Goal: Task Accomplishment & Management: Use online tool/utility

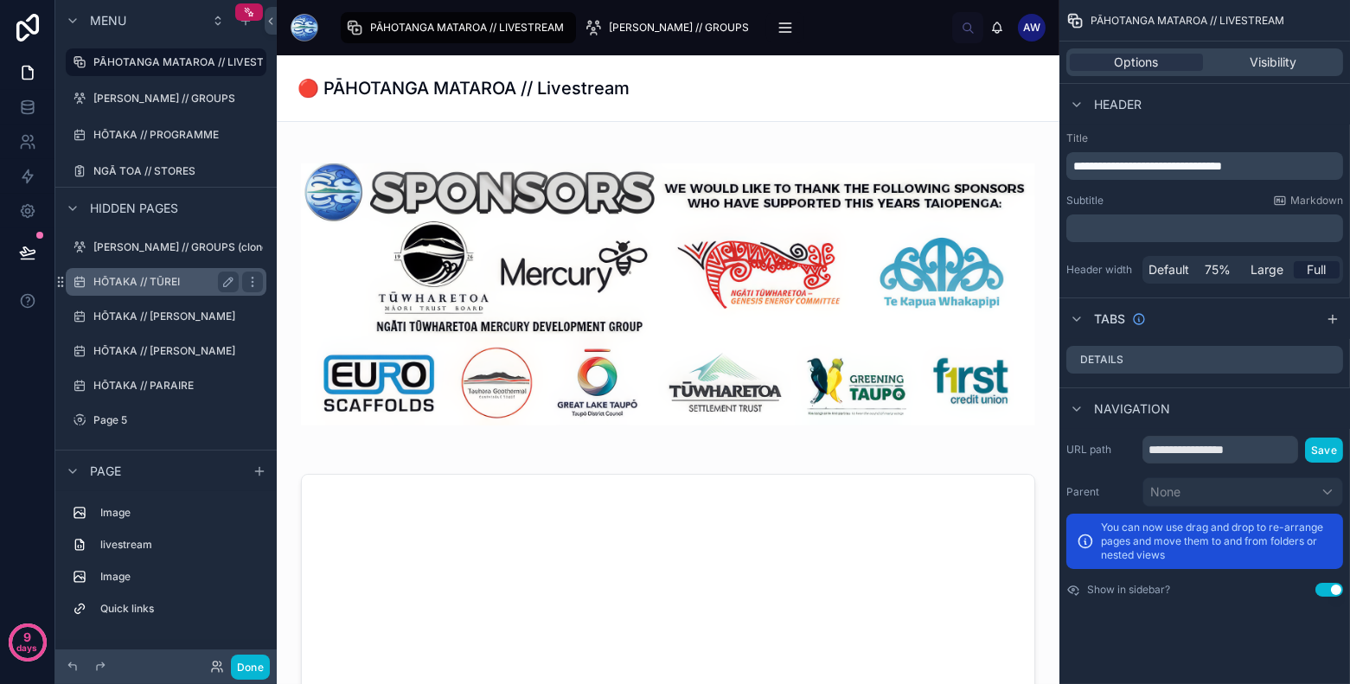
click at [195, 284] on label "HŌTAKA // TŪREI" at bounding box center [162, 282] width 138 height 14
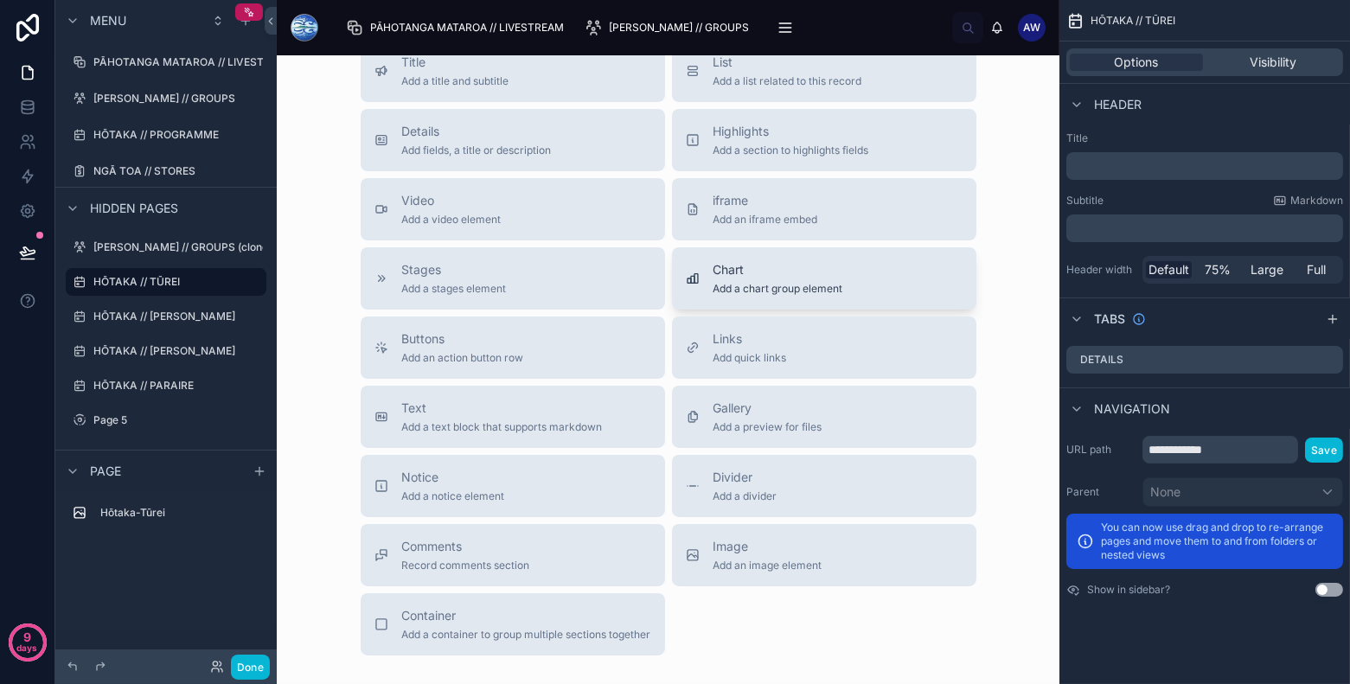
scroll to position [1030, 0]
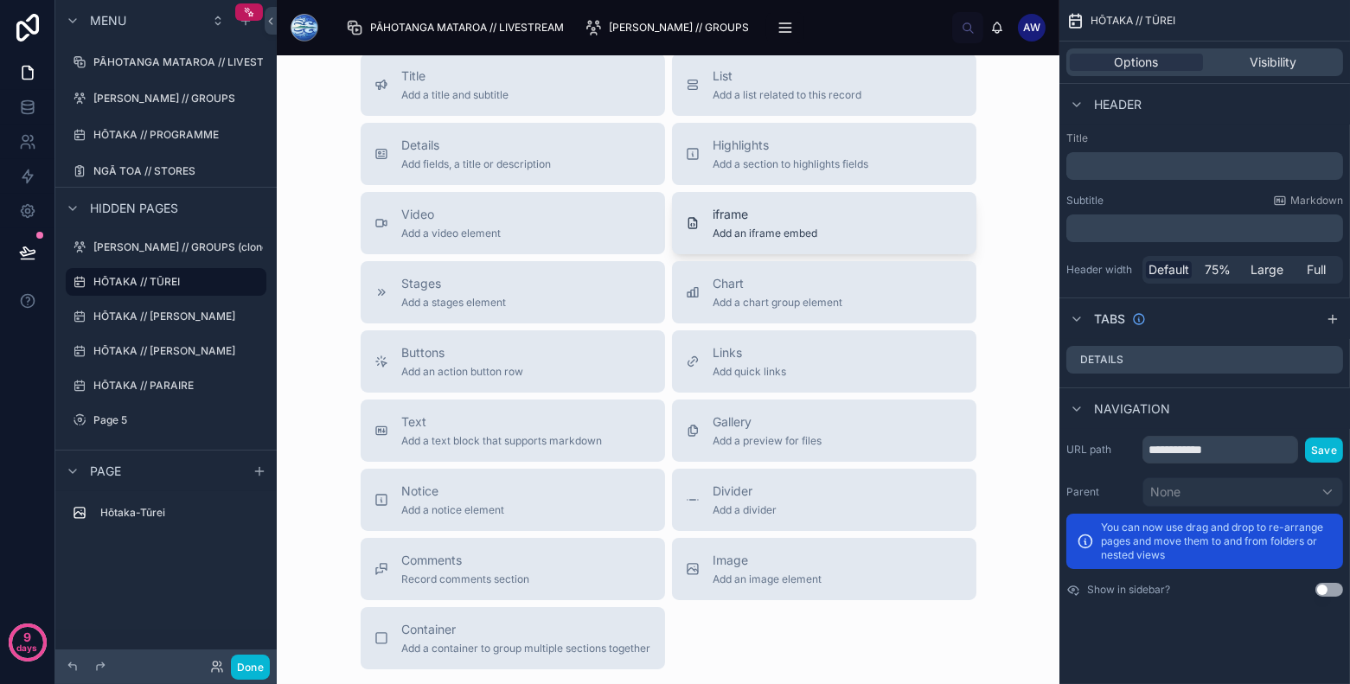
click at [799, 225] on div "iframe Add an iframe embed" at bounding box center [765, 223] width 105 height 35
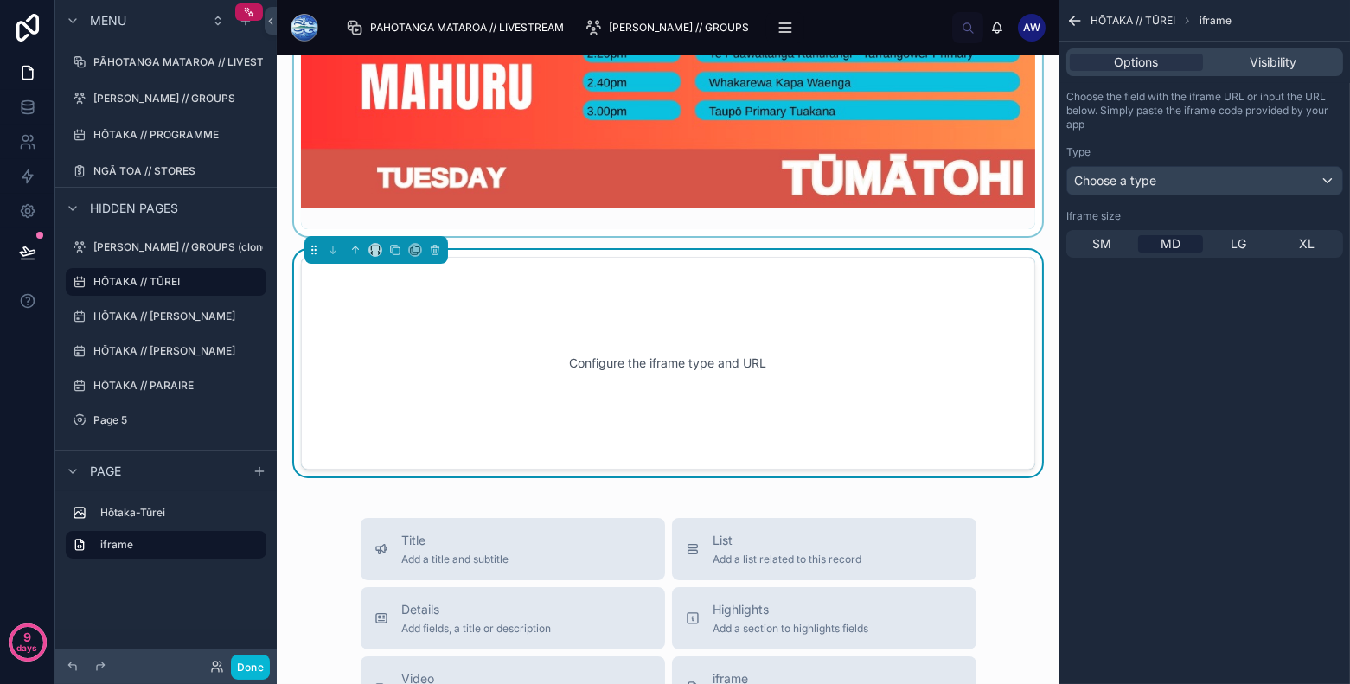
scroll to position [799, 0]
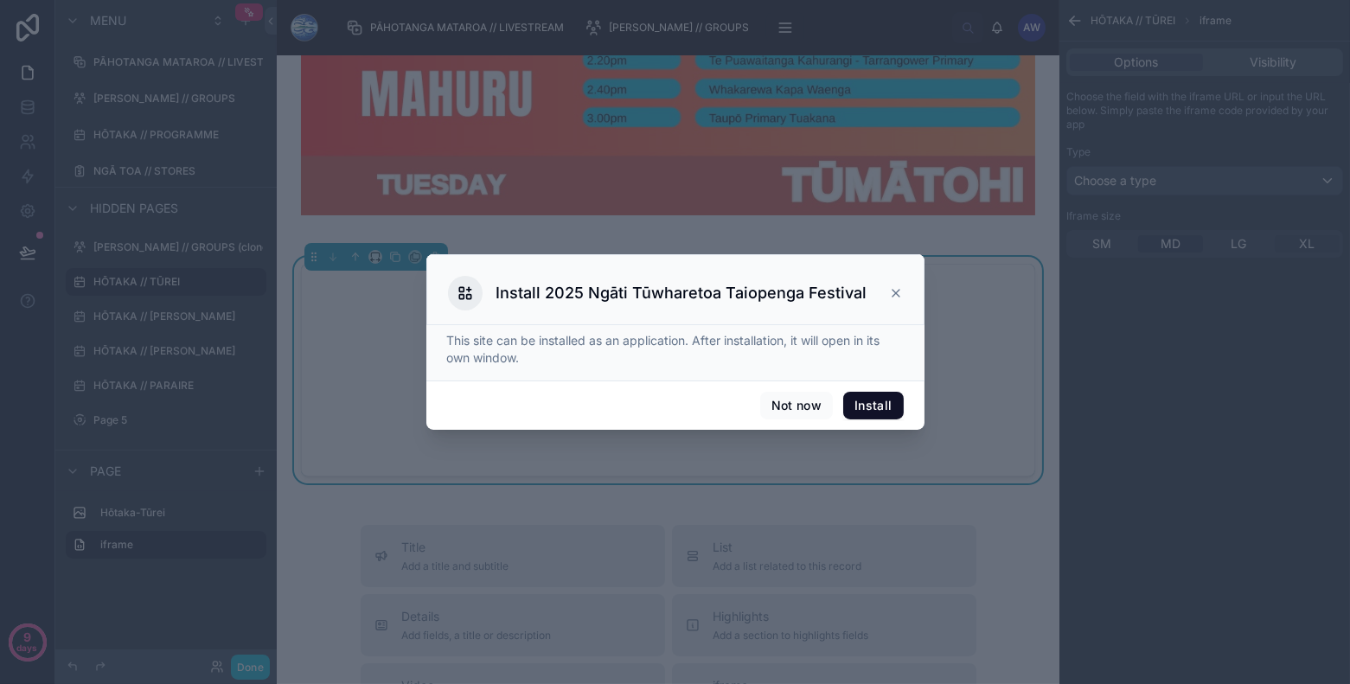
click at [1299, 246] on div at bounding box center [675, 342] width 1350 height 684
click at [900, 295] on icon at bounding box center [896, 293] width 14 height 14
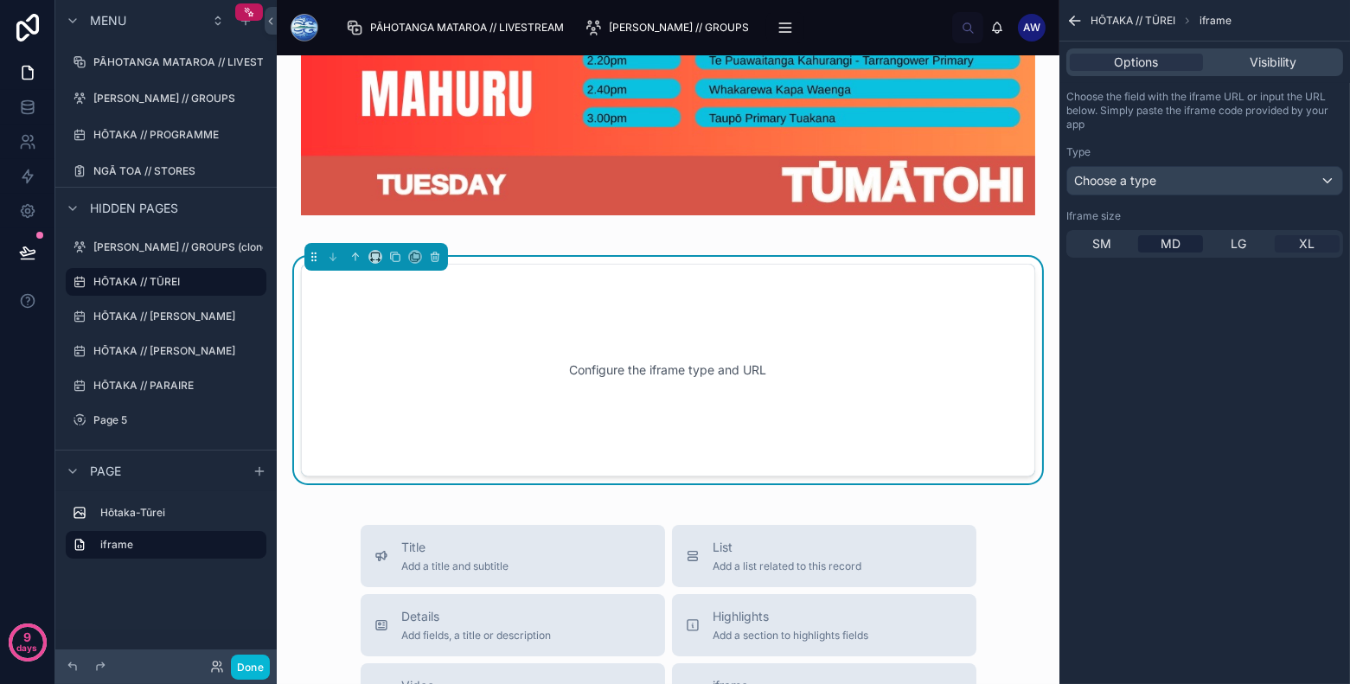
click at [1312, 247] on span "XL" at bounding box center [1308, 243] width 16 height 17
click at [1263, 189] on div "Choose a type" at bounding box center [1204, 181] width 275 height 28
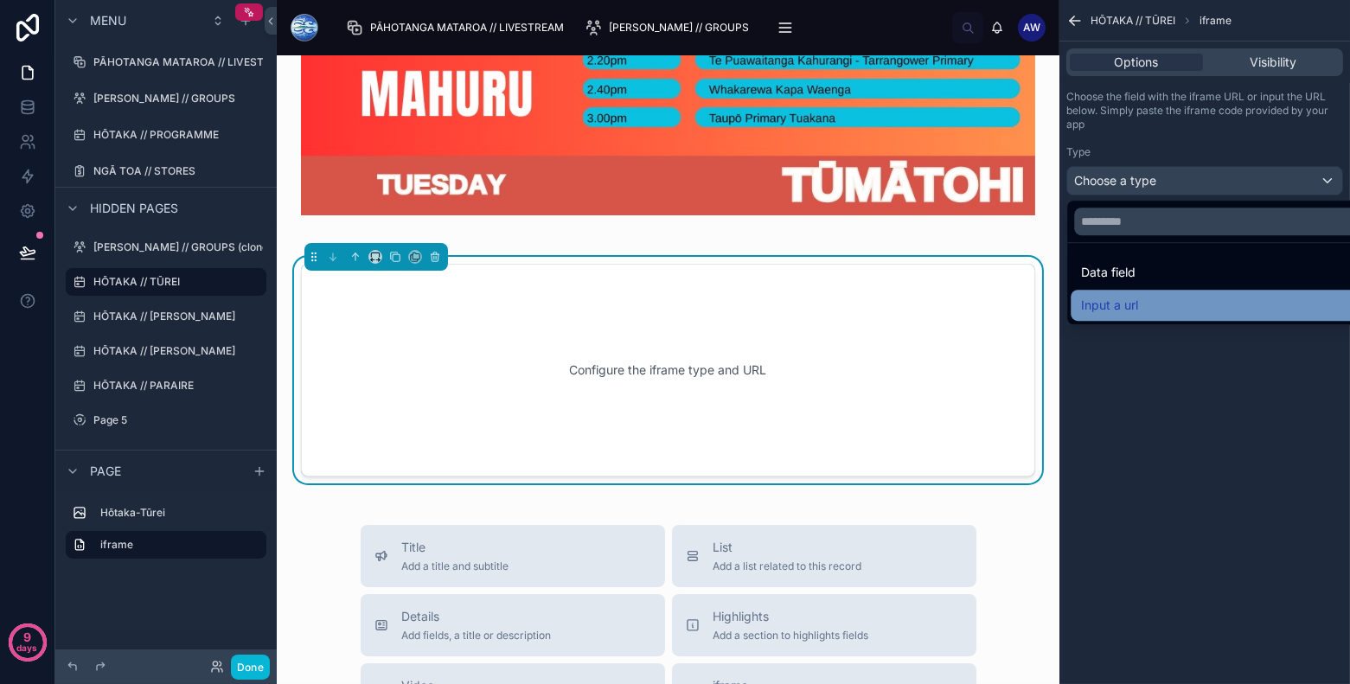
click at [1206, 309] on div "Input a url" at bounding box center [1225, 305] width 288 height 21
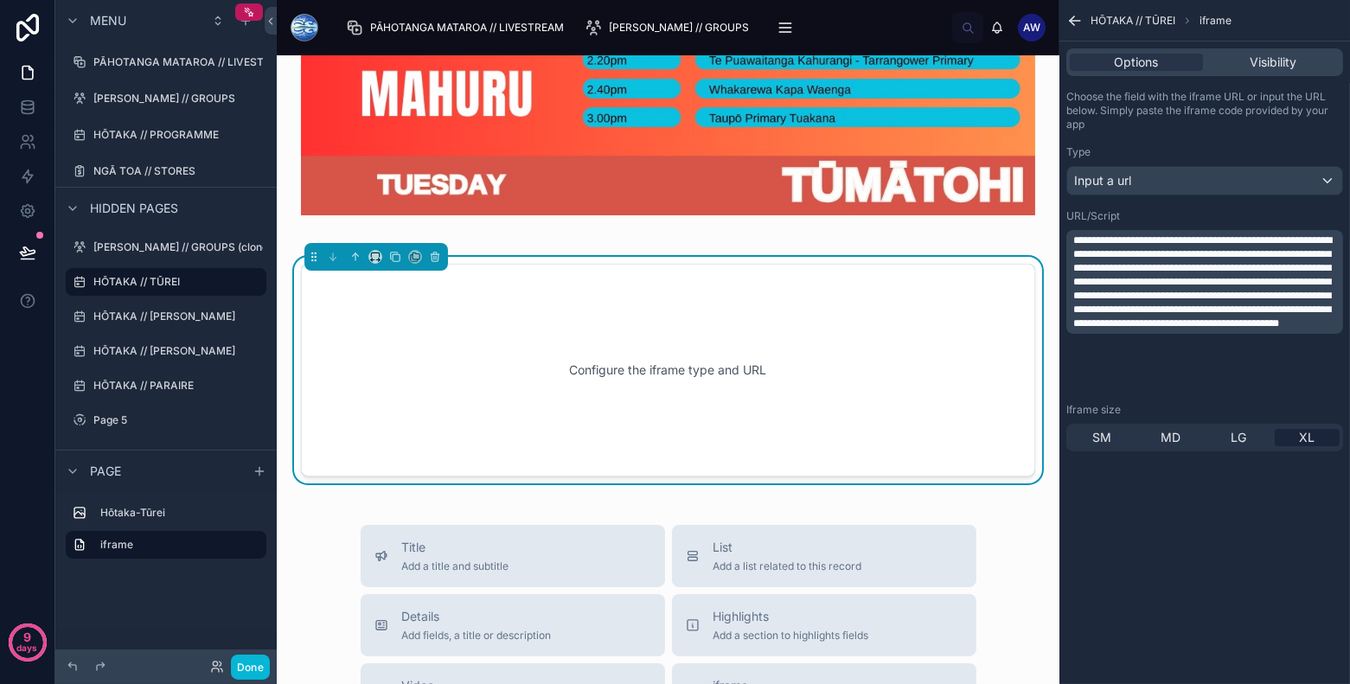
scroll to position [0, 0]
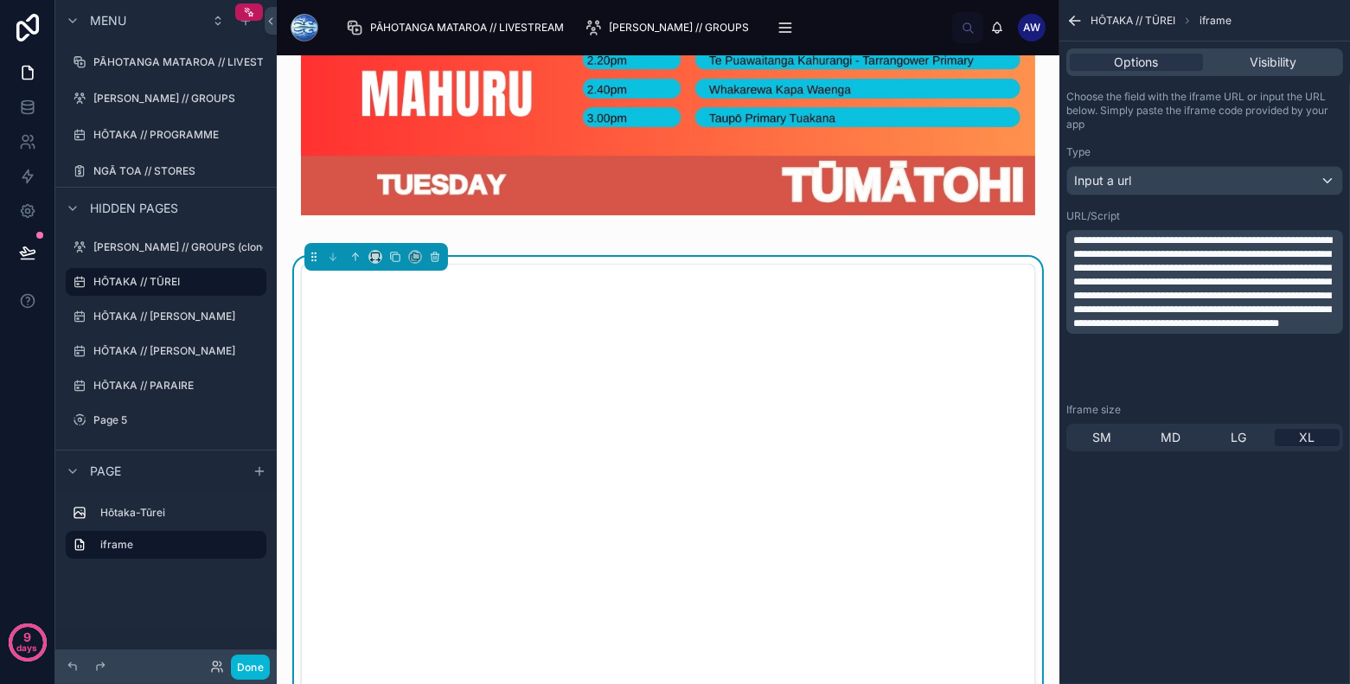
click at [1228, 515] on div "**********" at bounding box center [1204, 342] width 291 height 684
click at [1217, 325] on span "**********" at bounding box center [1202, 281] width 259 height 93
click at [1055, 254] on div "Title Add a title and subtitle List Add a list related to this record Details A…" at bounding box center [668, 504] width 783 height 2496
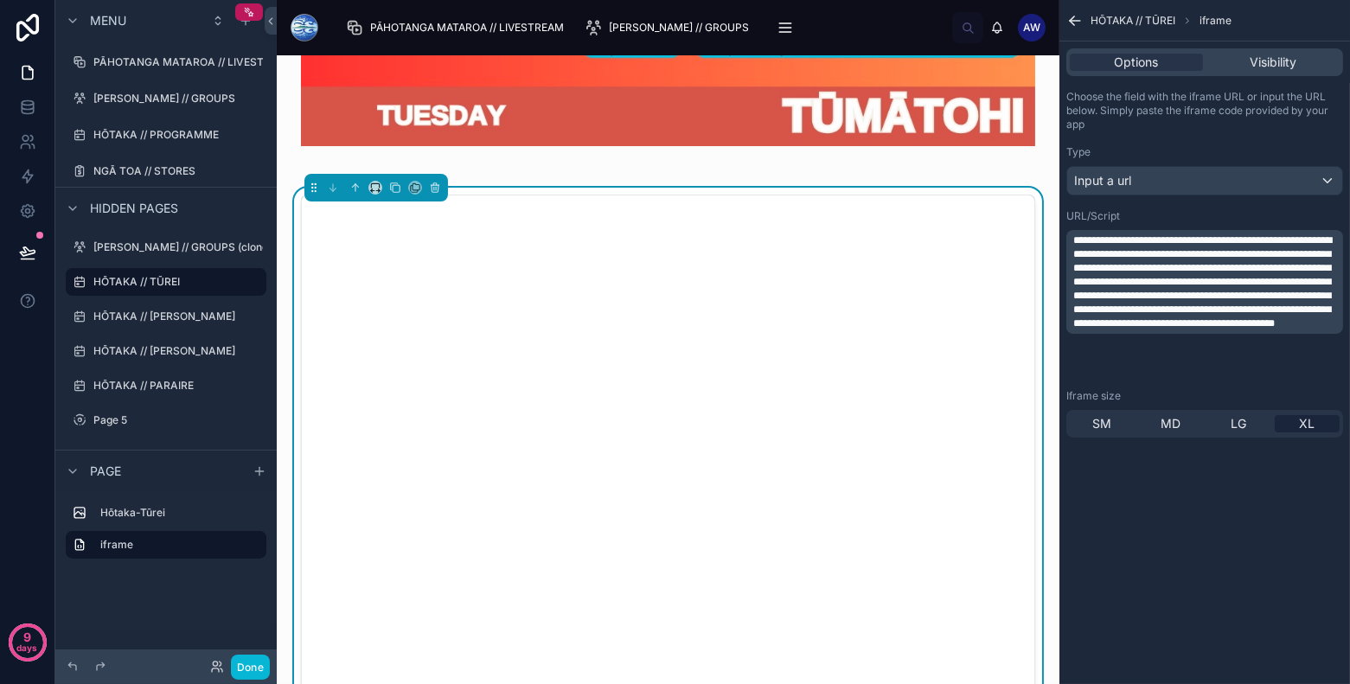
scroll to position [884, 0]
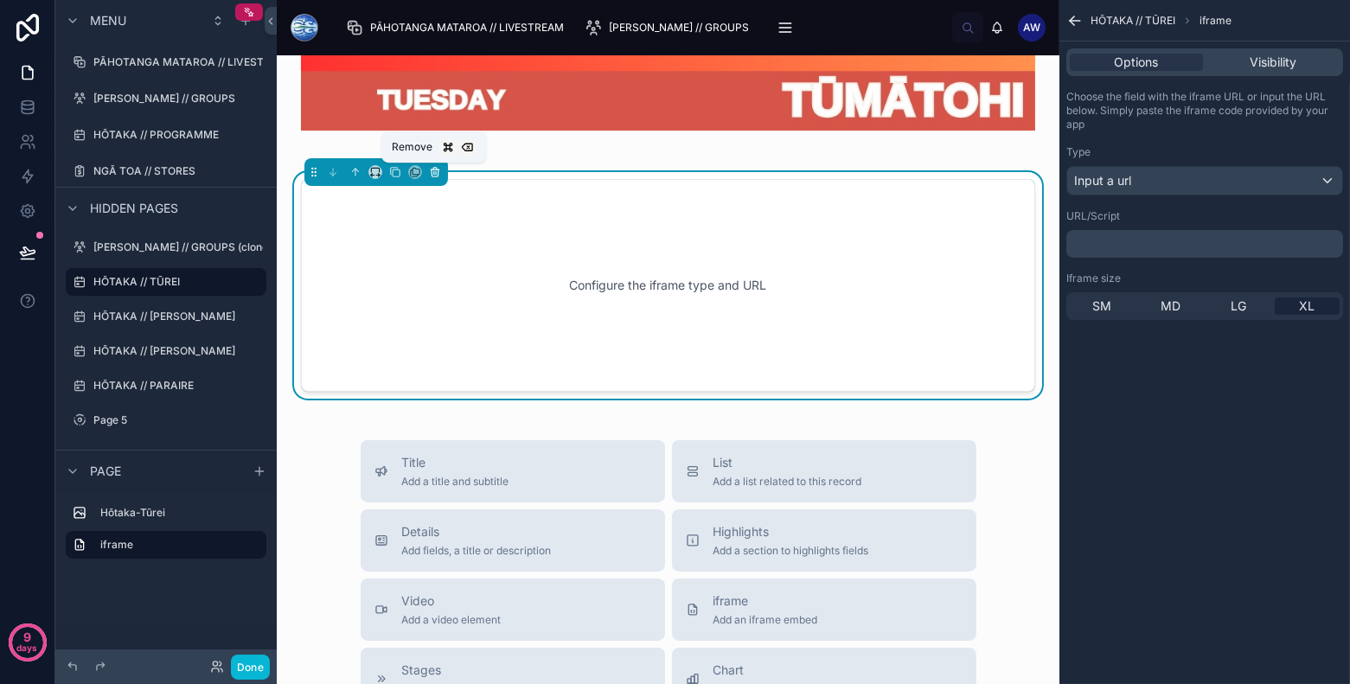
click at [431, 171] on icon at bounding box center [435, 172] width 12 height 12
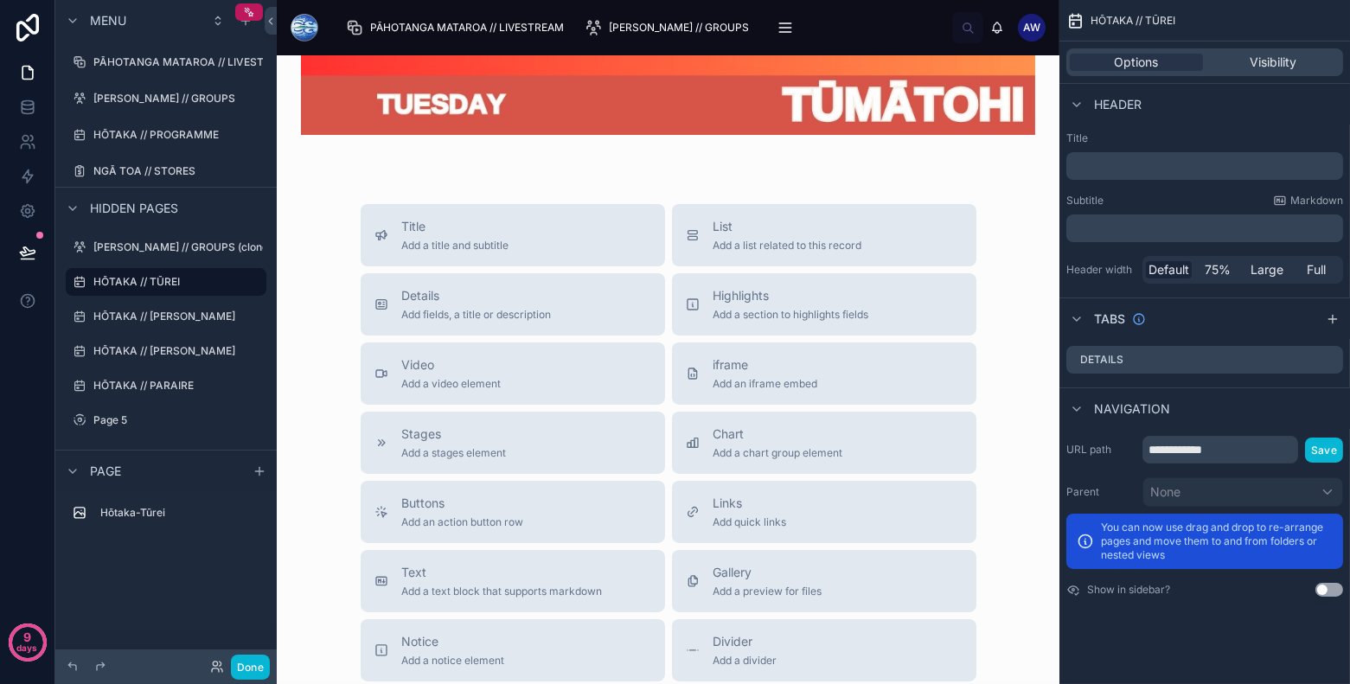
scroll to position [873, 0]
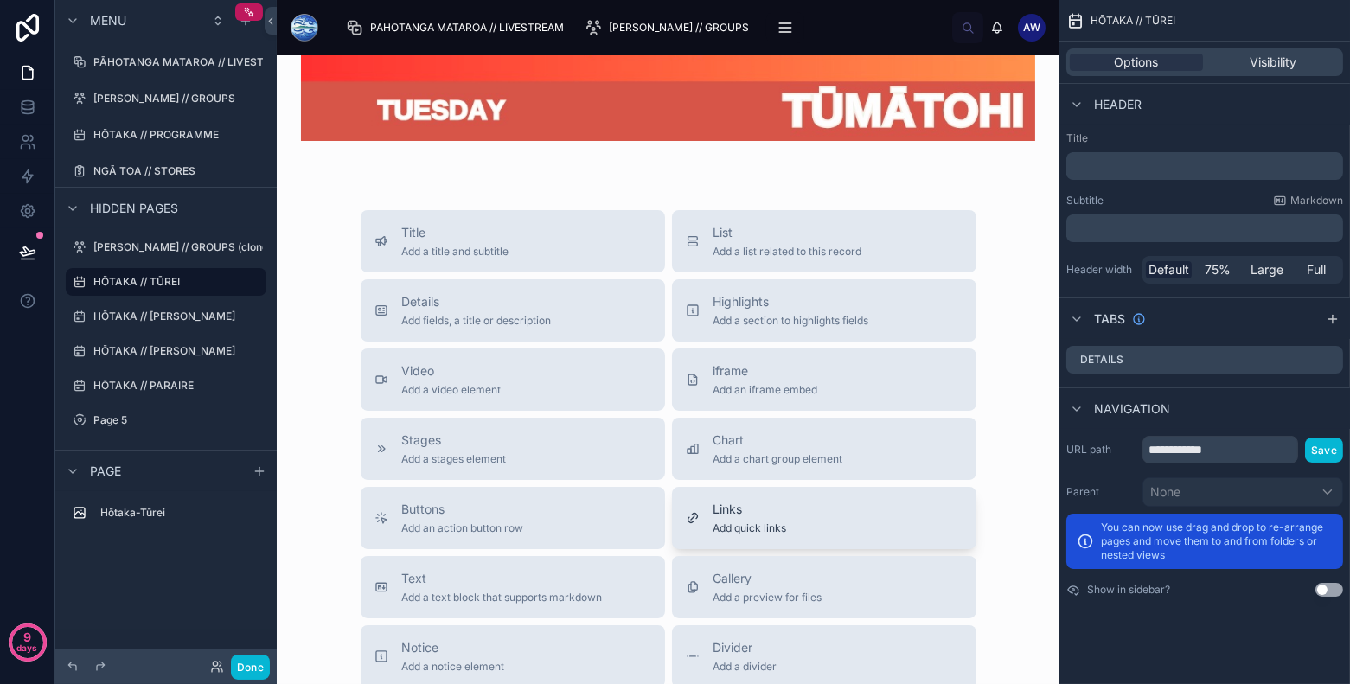
click at [769, 517] on span "Links" at bounding box center [750, 509] width 74 height 17
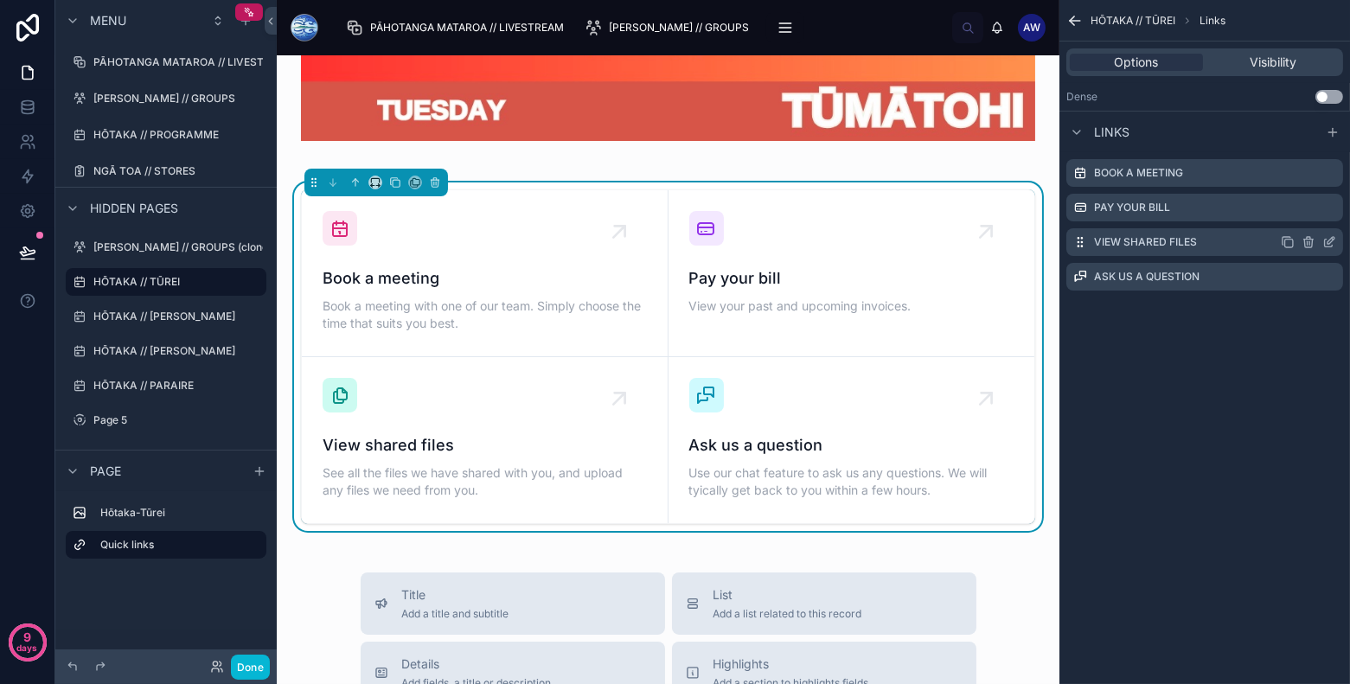
scroll to position [860, 0]
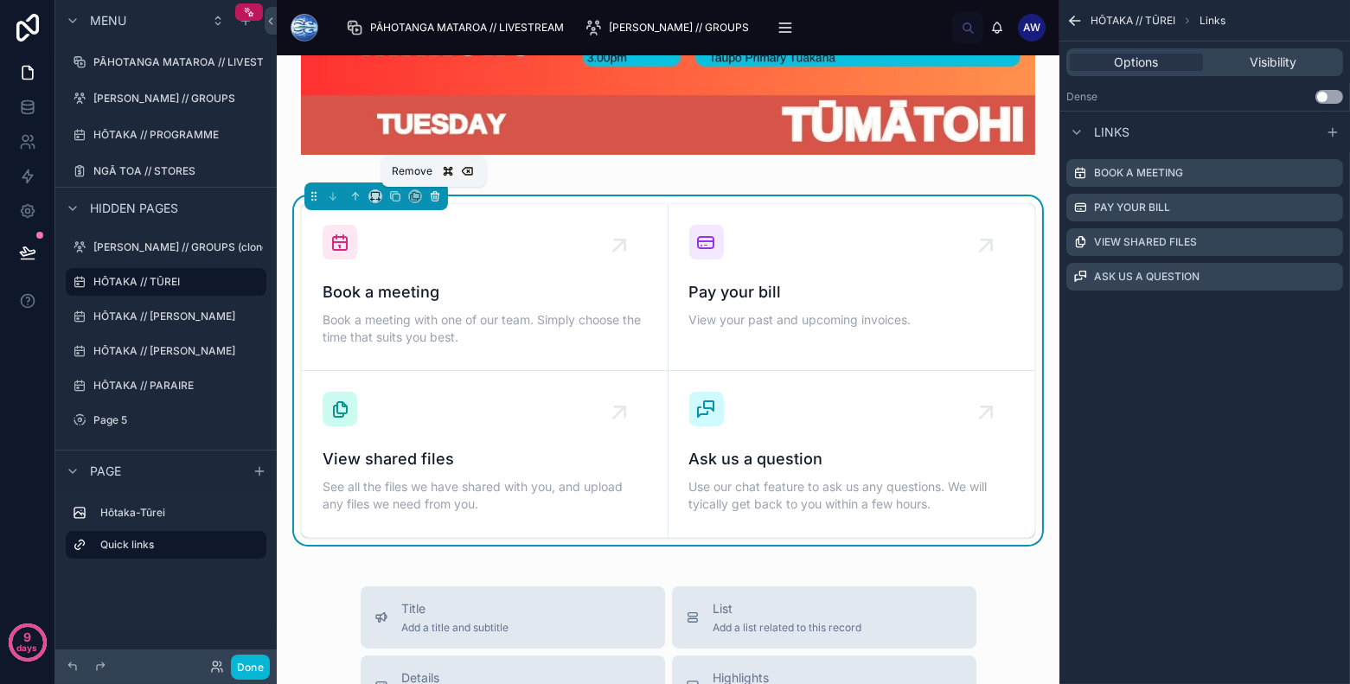
click at [434, 193] on icon at bounding box center [434, 193] width 3 height 2
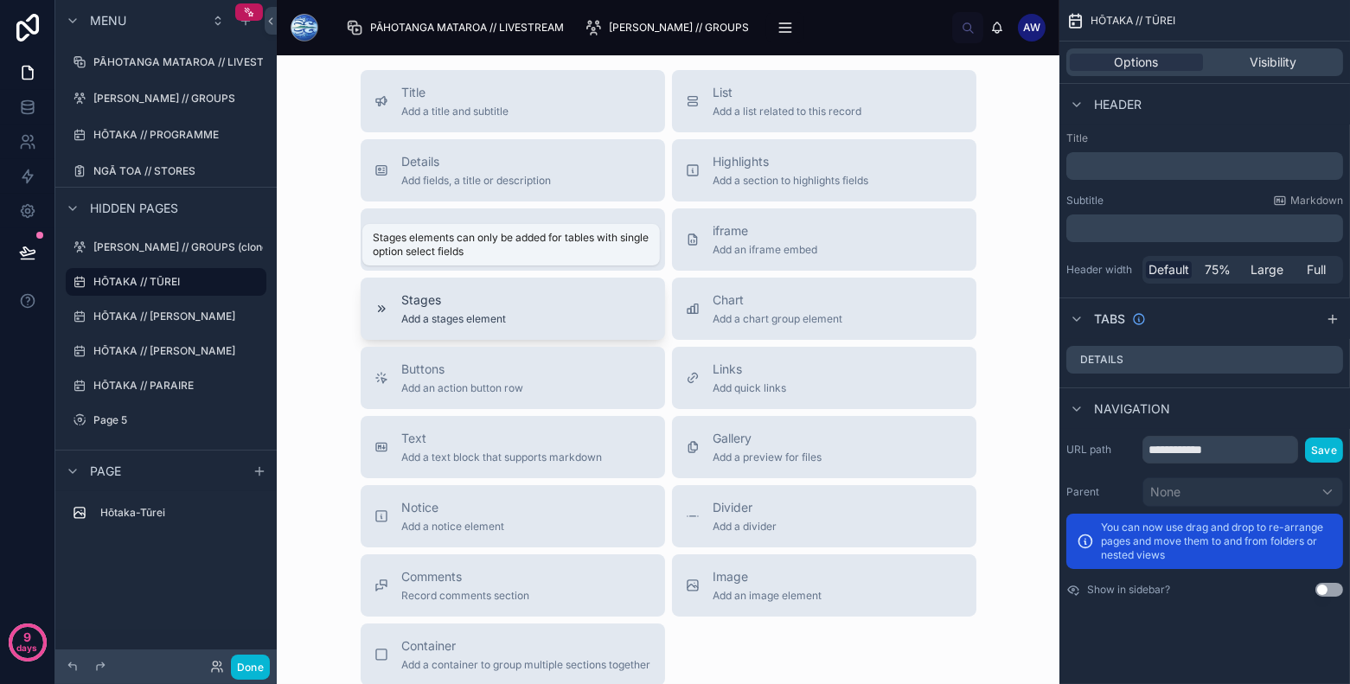
scroll to position [1006, 0]
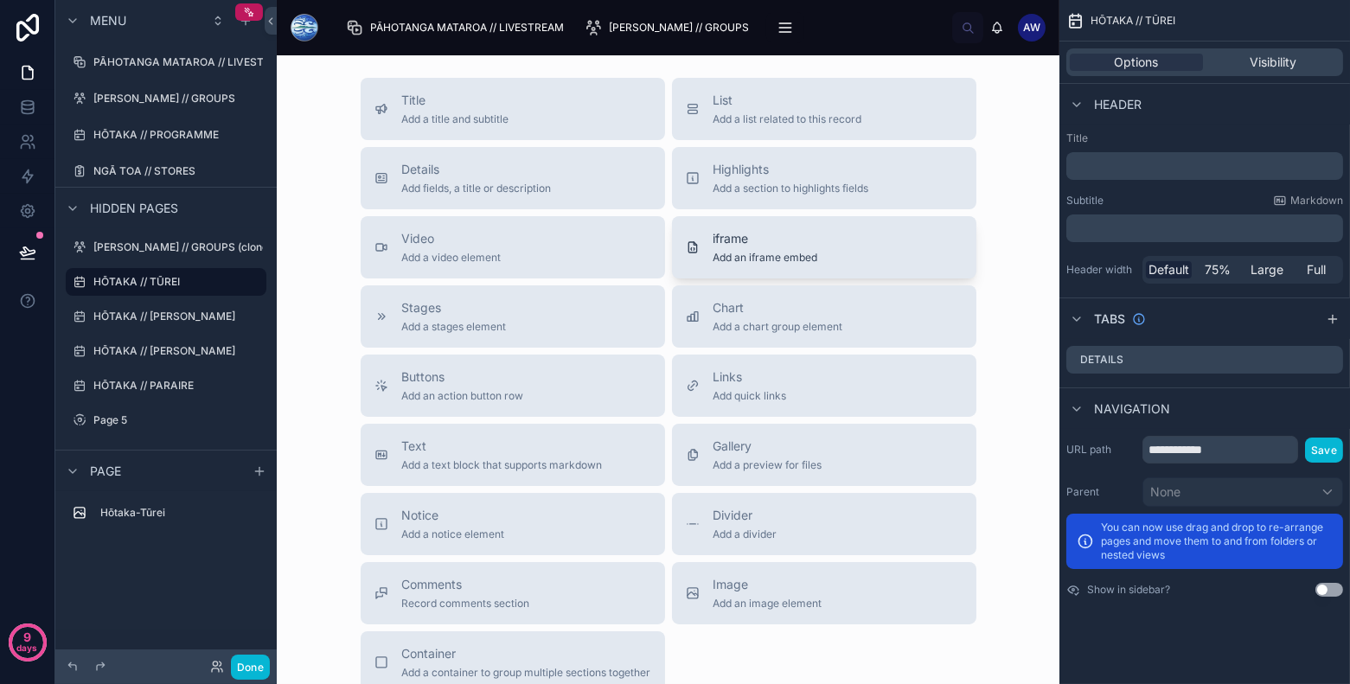
click at [884, 250] on div "iframe Add an iframe embed" at bounding box center [824, 247] width 277 height 35
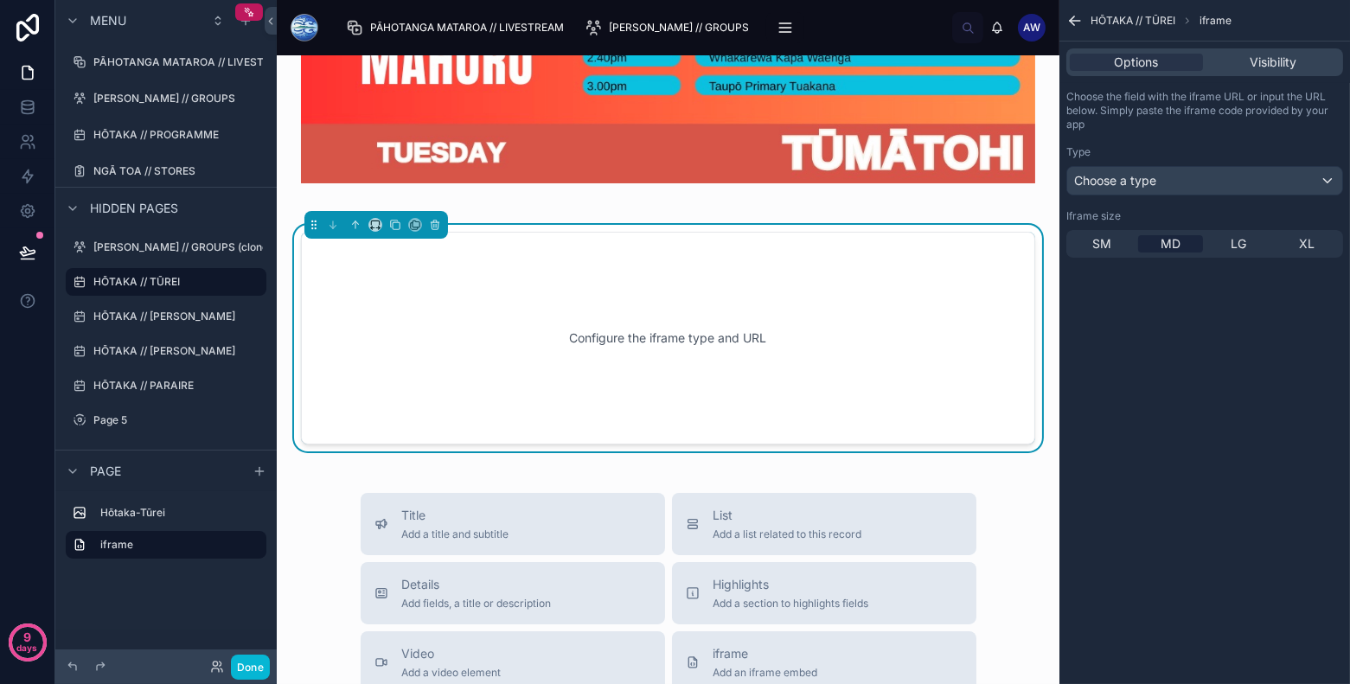
scroll to position [799, 0]
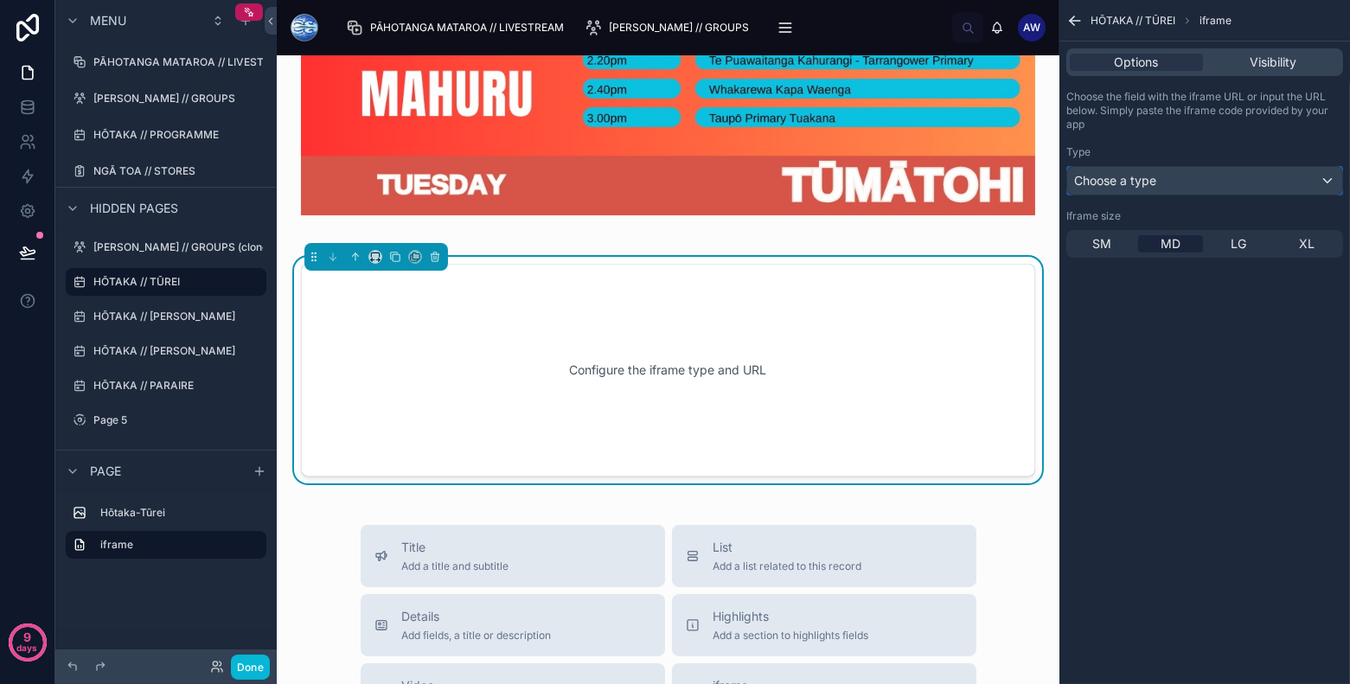
click at [1213, 183] on div "Choose a type" at bounding box center [1204, 181] width 275 height 28
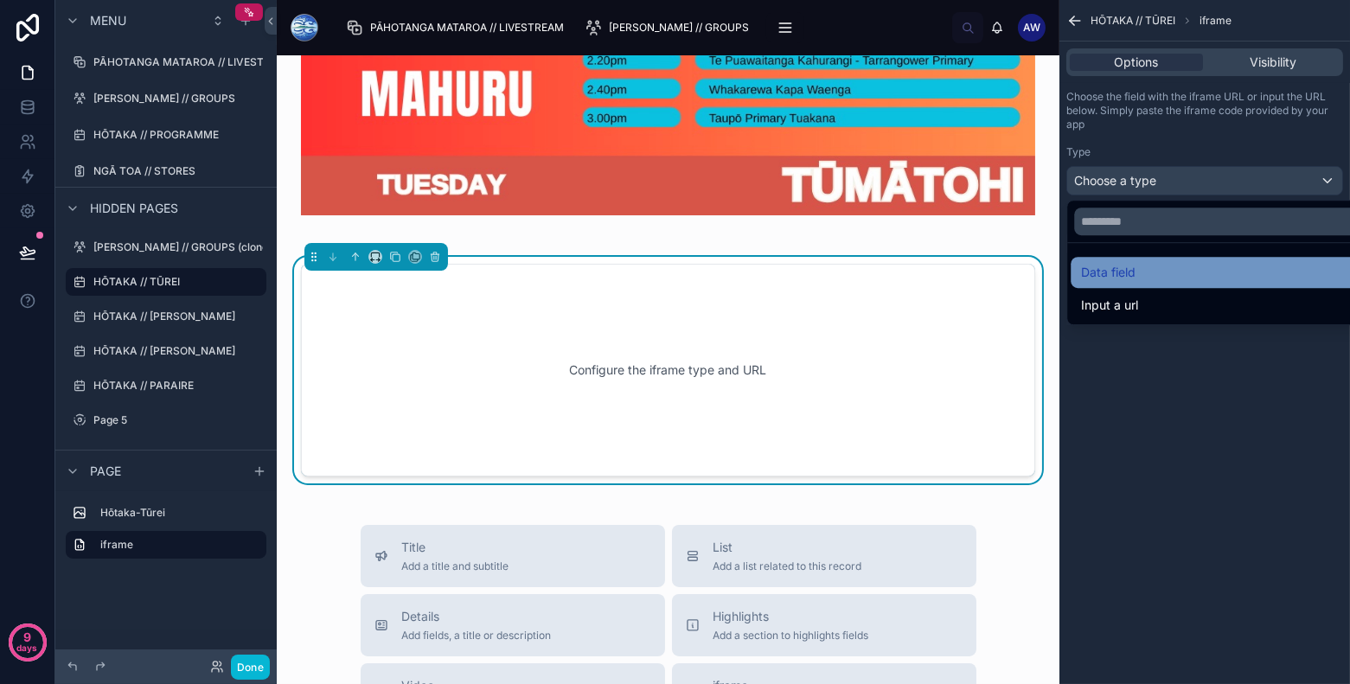
click at [1185, 260] on div "Data field" at bounding box center [1225, 272] width 309 height 31
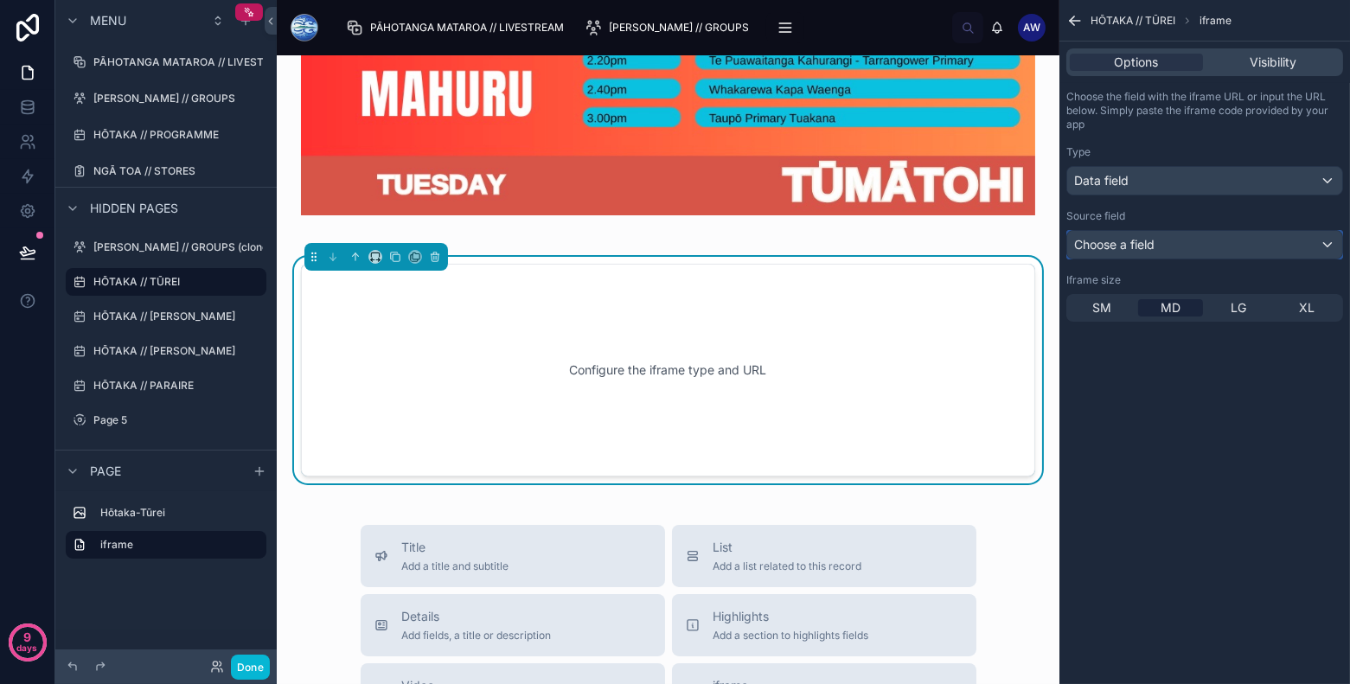
click at [1171, 235] on div "Choose a field" at bounding box center [1204, 245] width 275 height 28
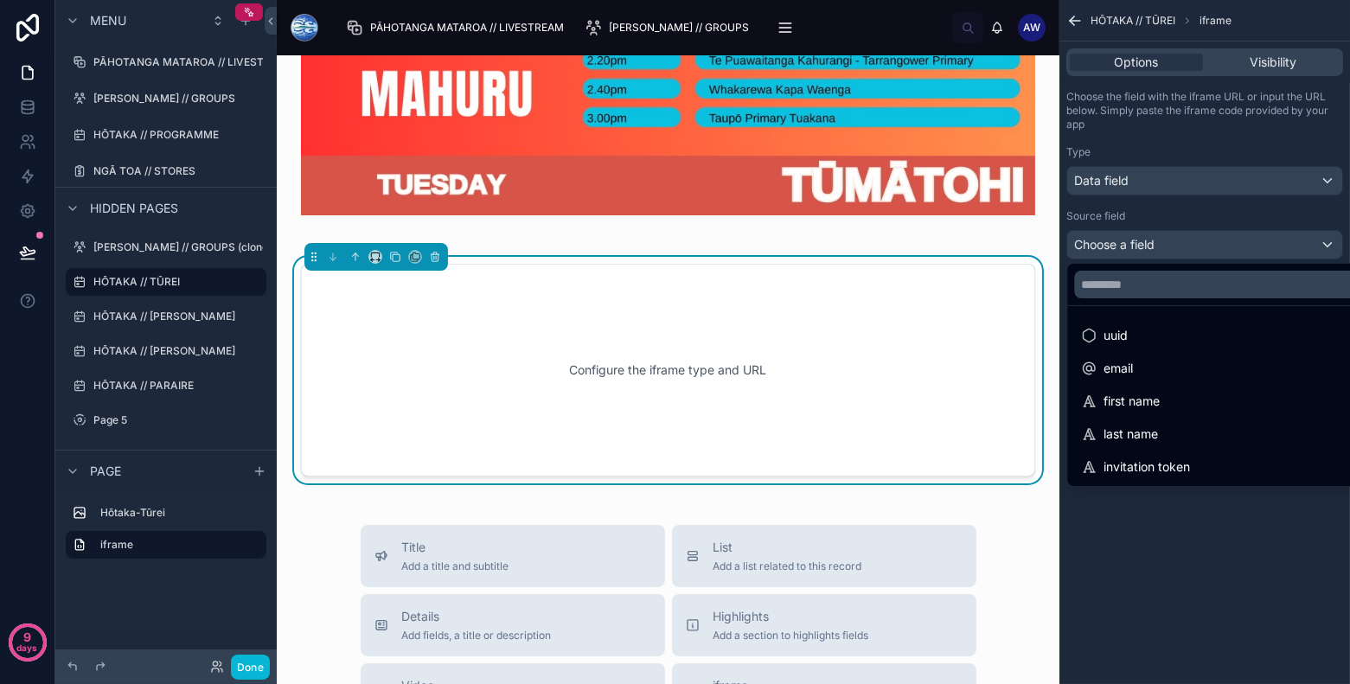
click at [1171, 527] on div "scrollable content" at bounding box center [675, 342] width 1350 height 684
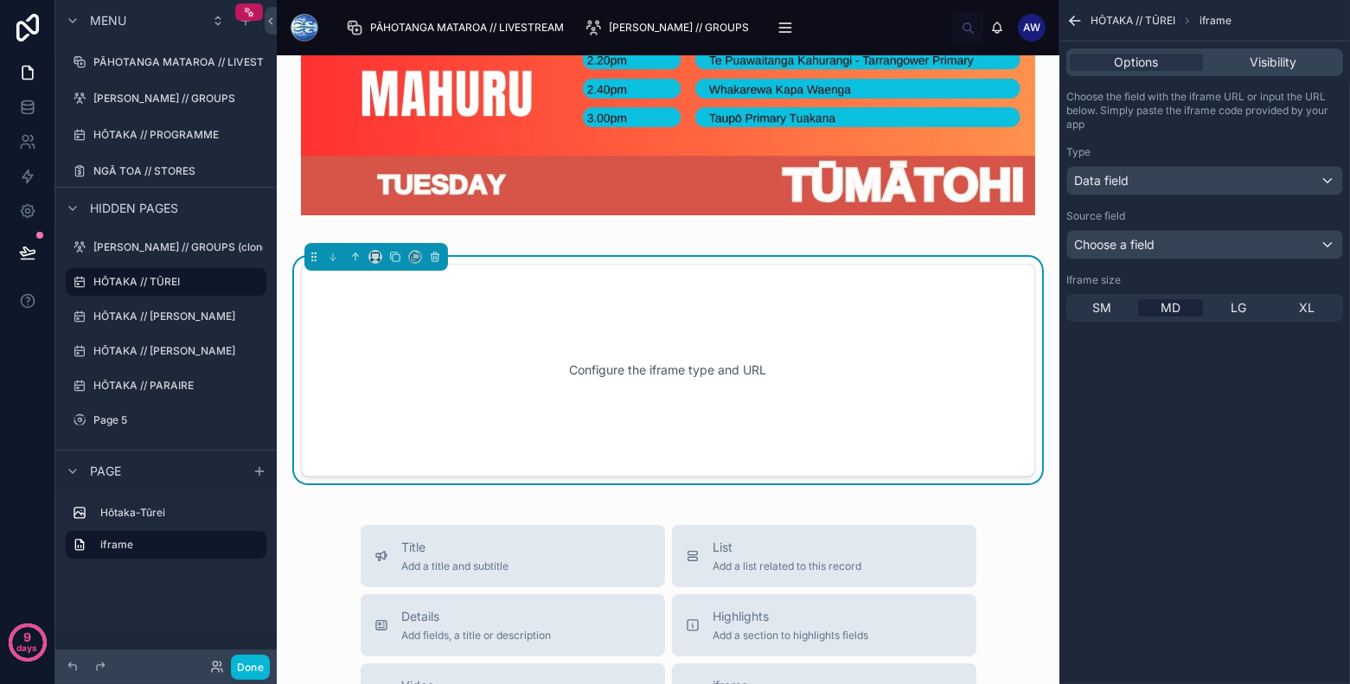
click at [1071, 22] on icon "scrollable content" at bounding box center [1074, 20] width 17 height 17
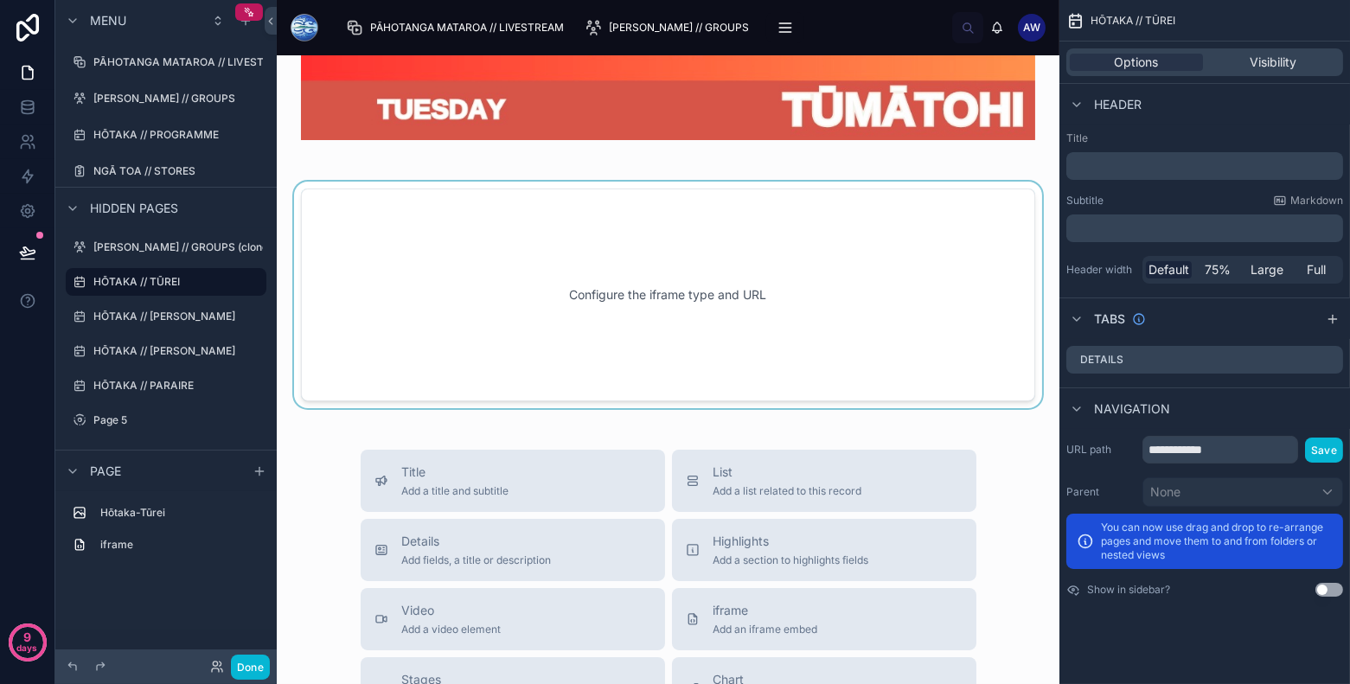
scroll to position [886, 0]
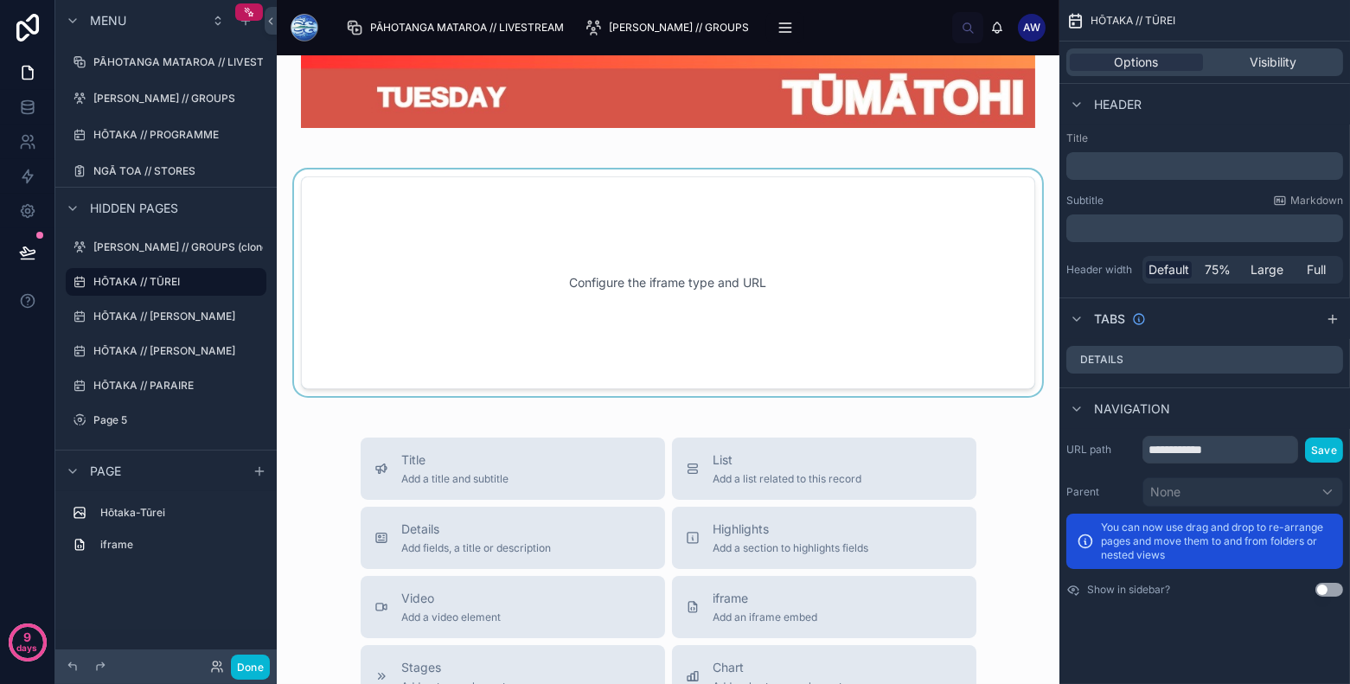
click at [805, 348] on div at bounding box center [668, 282] width 755 height 227
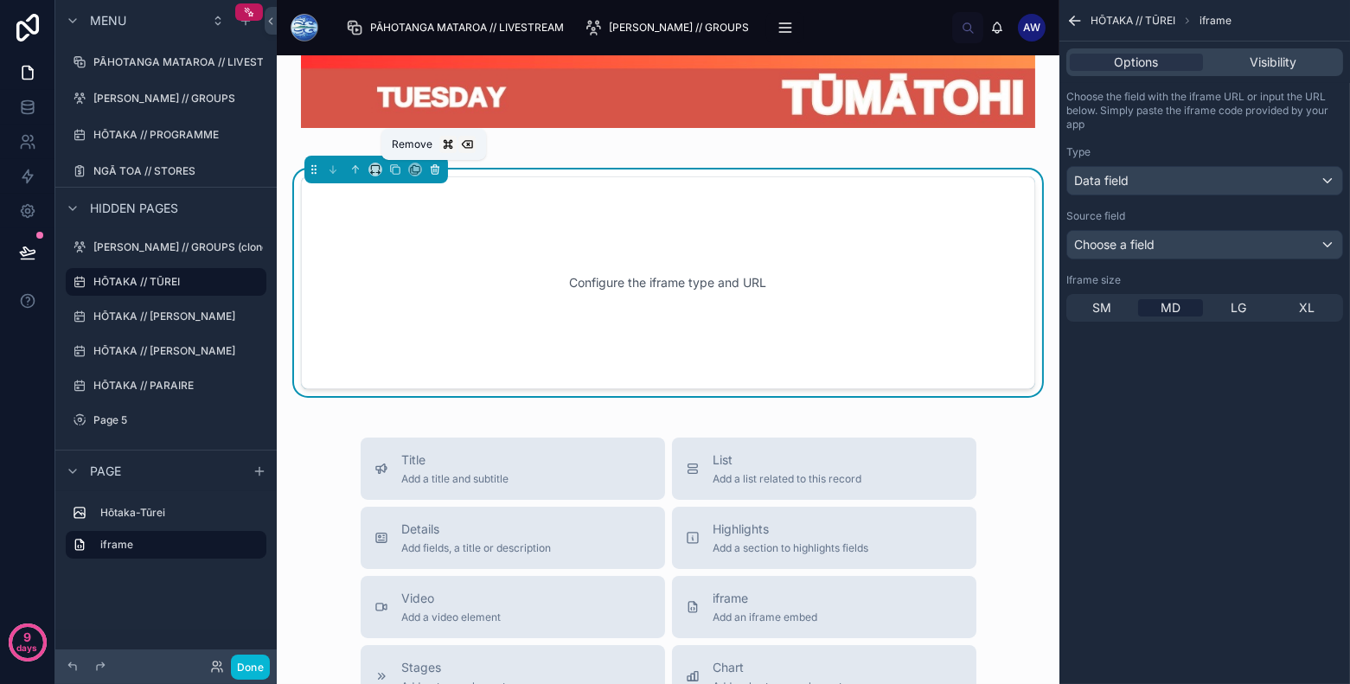
click at [439, 169] on button at bounding box center [434, 169] width 19 height 19
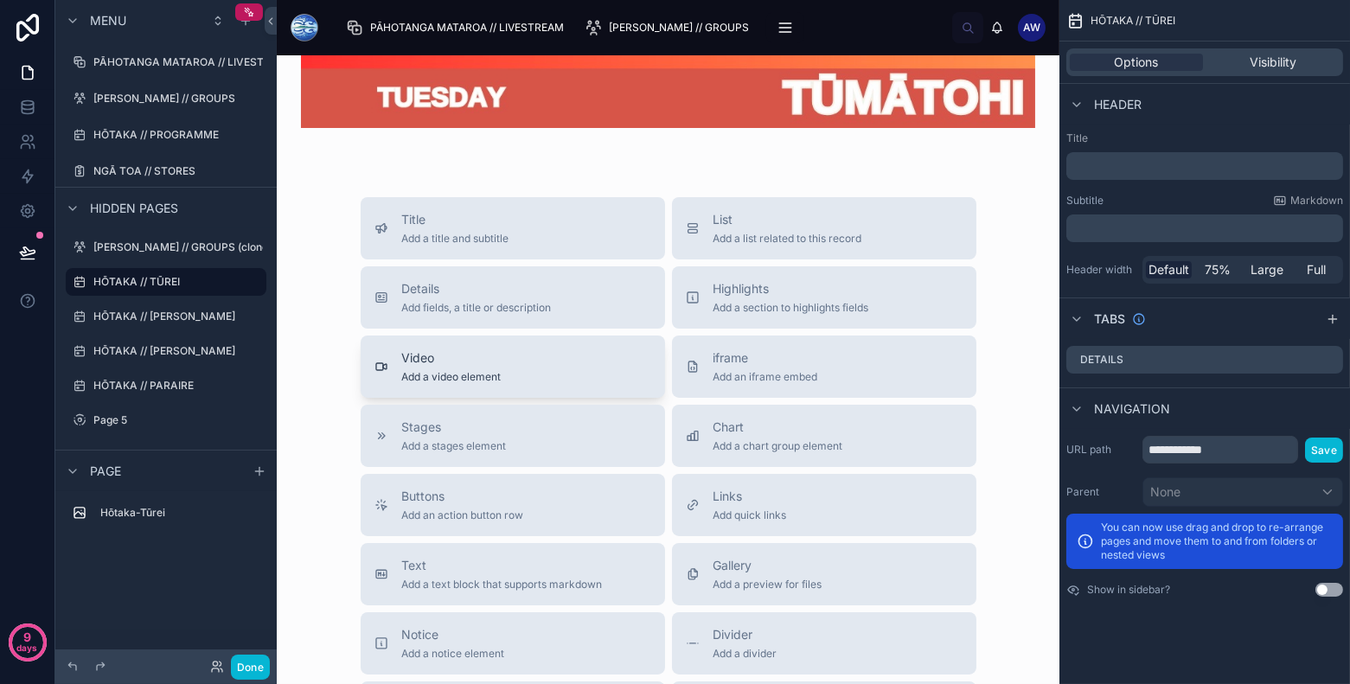
click at [527, 376] on div "Video Add a video element" at bounding box center [512, 366] width 277 height 35
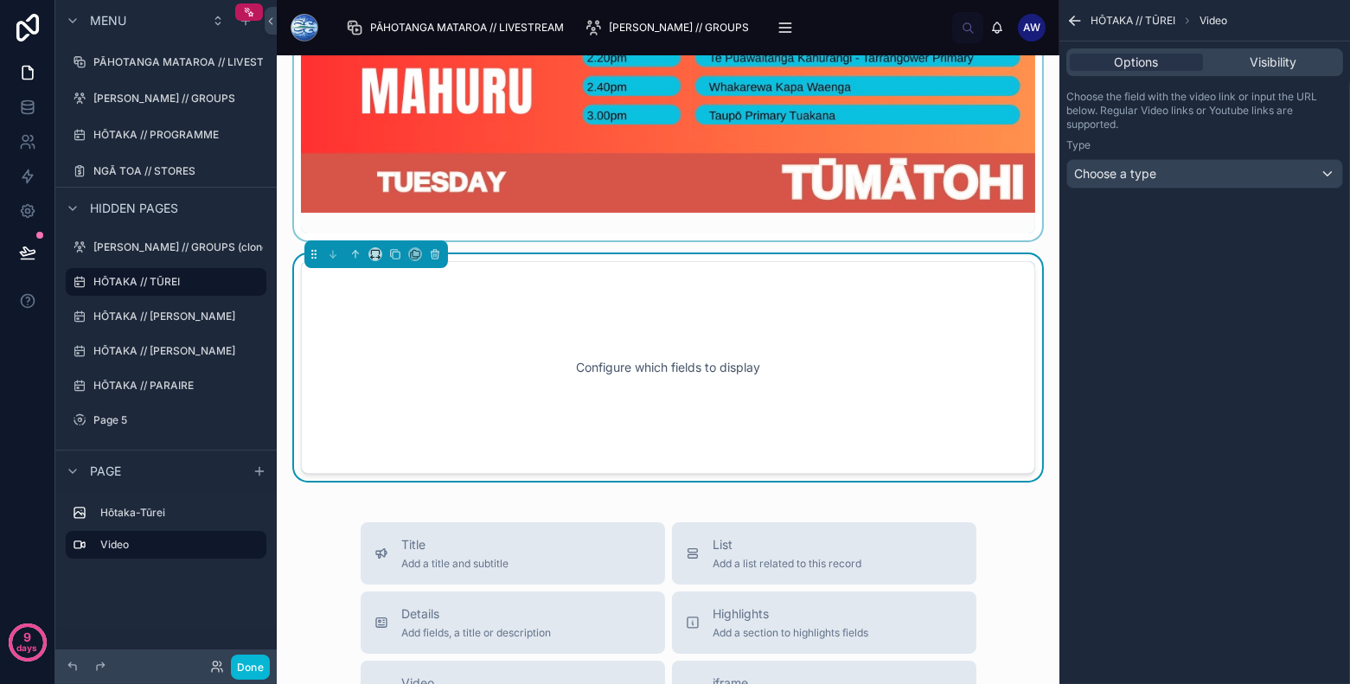
scroll to position [799, 0]
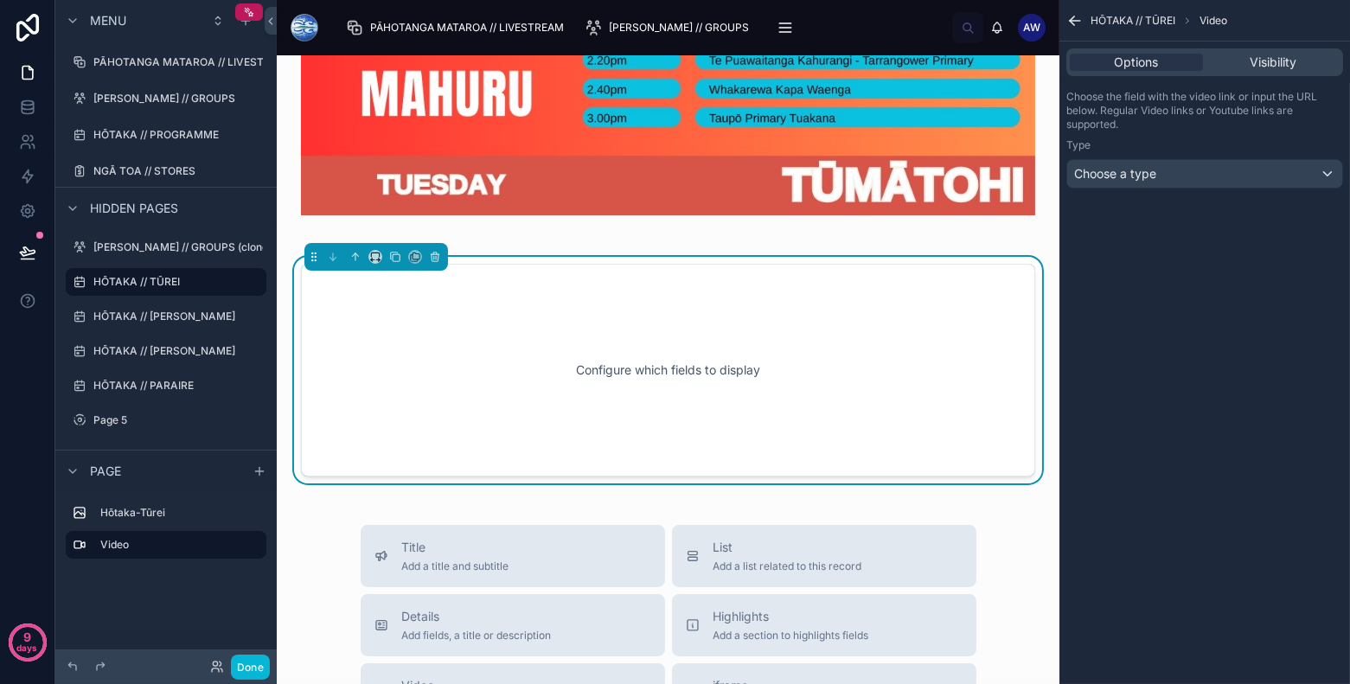
click at [1156, 189] on div "Choose the field with the video link or input the URL below. Regular Video link…" at bounding box center [1204, 139] width 291 height 112
click at [1173, 181] on div "Choose a type" at bounding box center [1204, 174] width 275 height 28
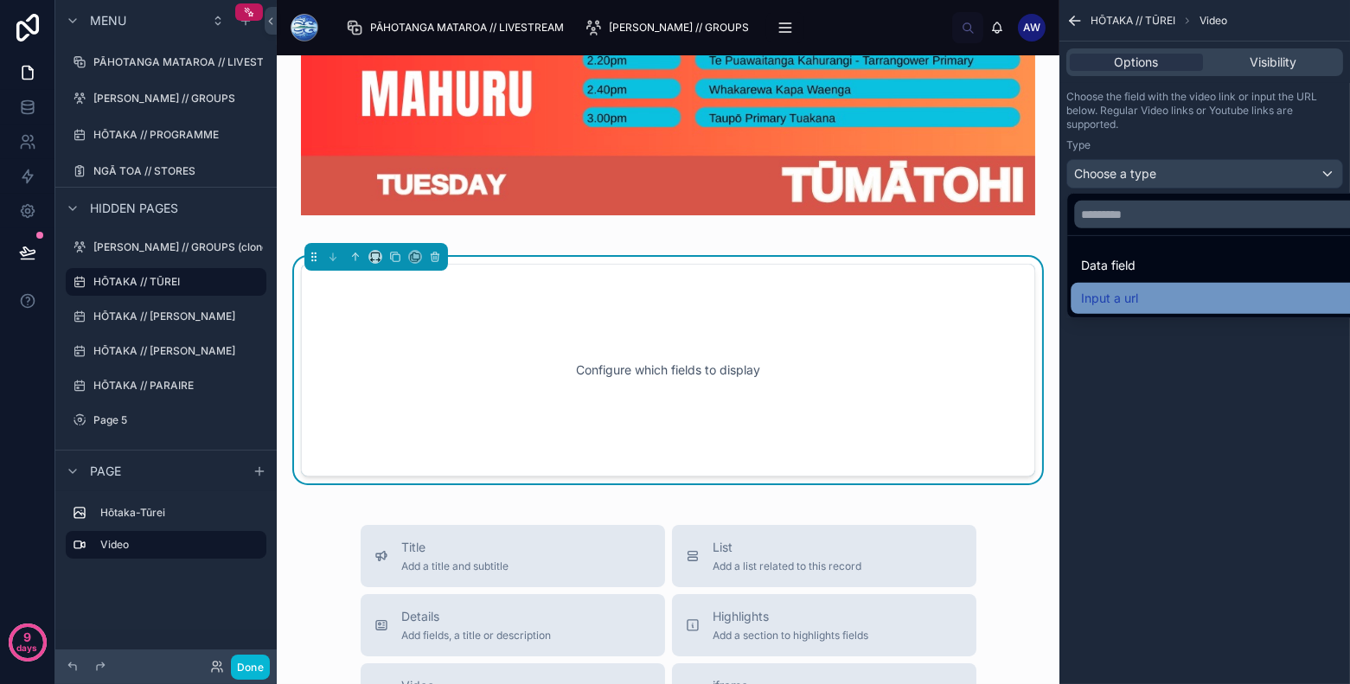
click at [1135, 295] on span "Input a url" at bounding box center [1109, 298] width 57 height 21
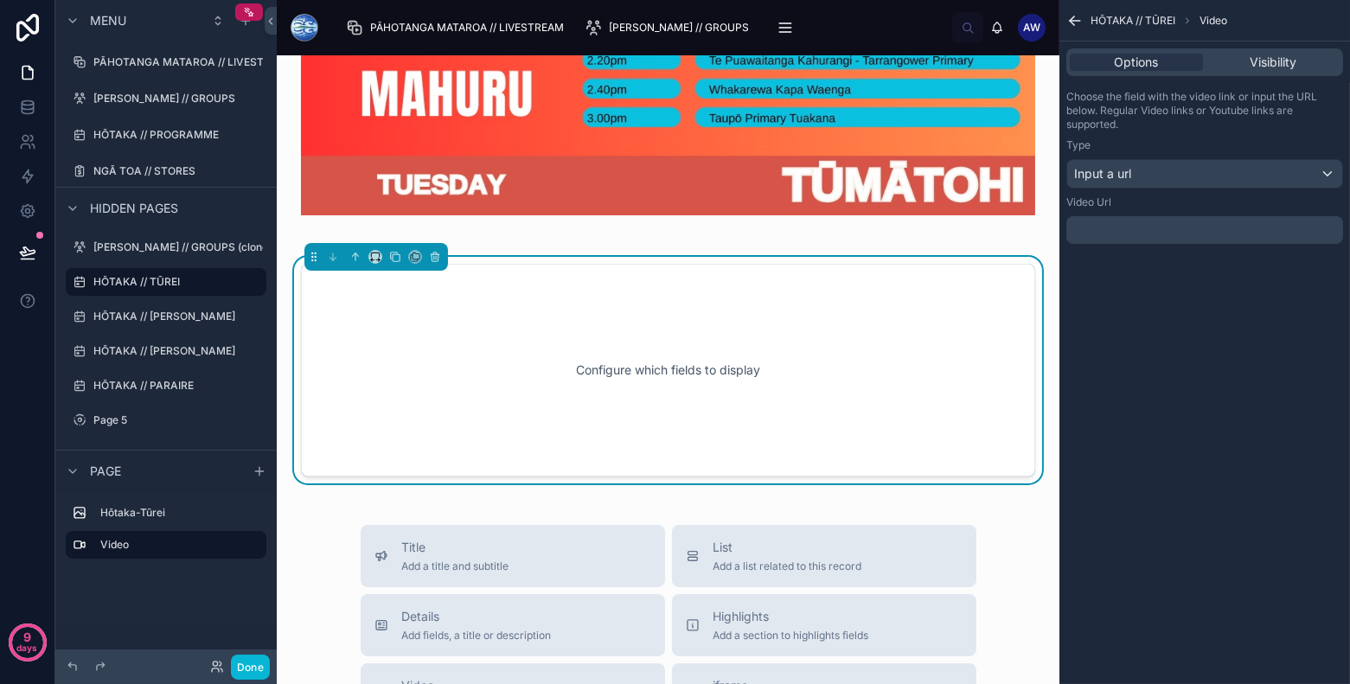
click at [1128, 225] on p "﻿" at bounding box center [1206, 230] width 266 height 14
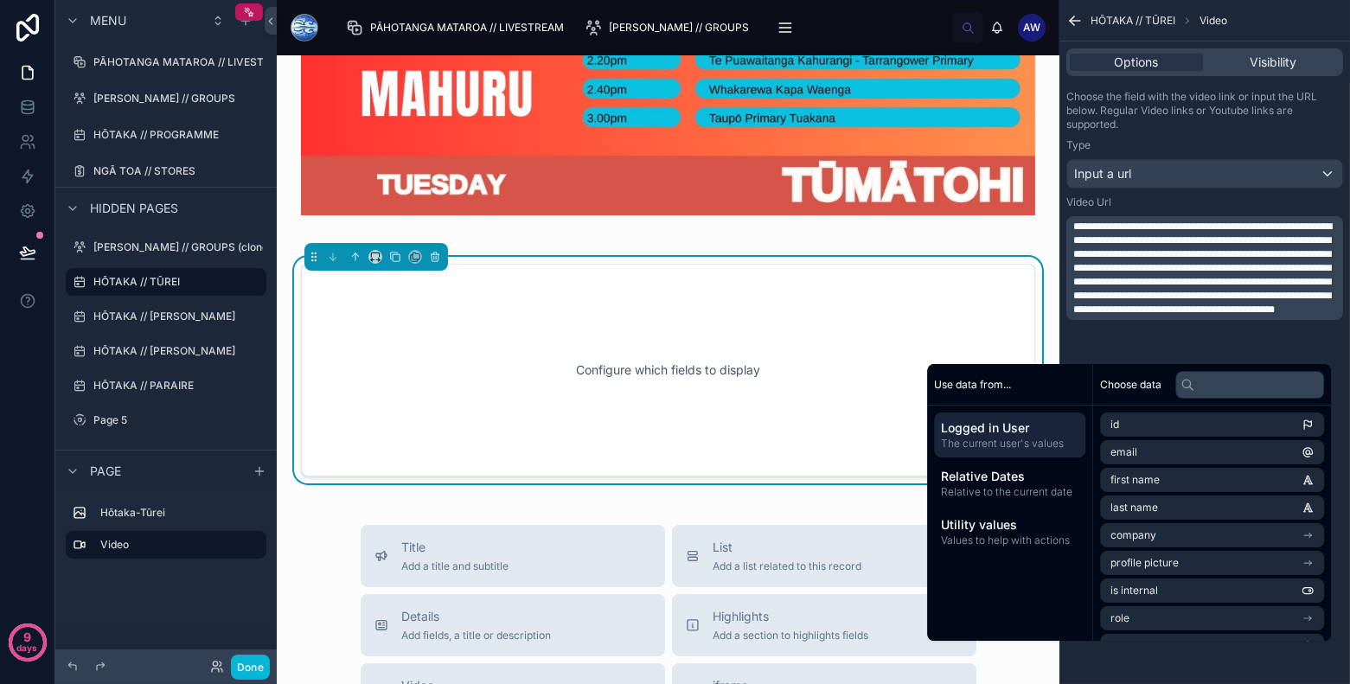
scroll to position [0, 0]
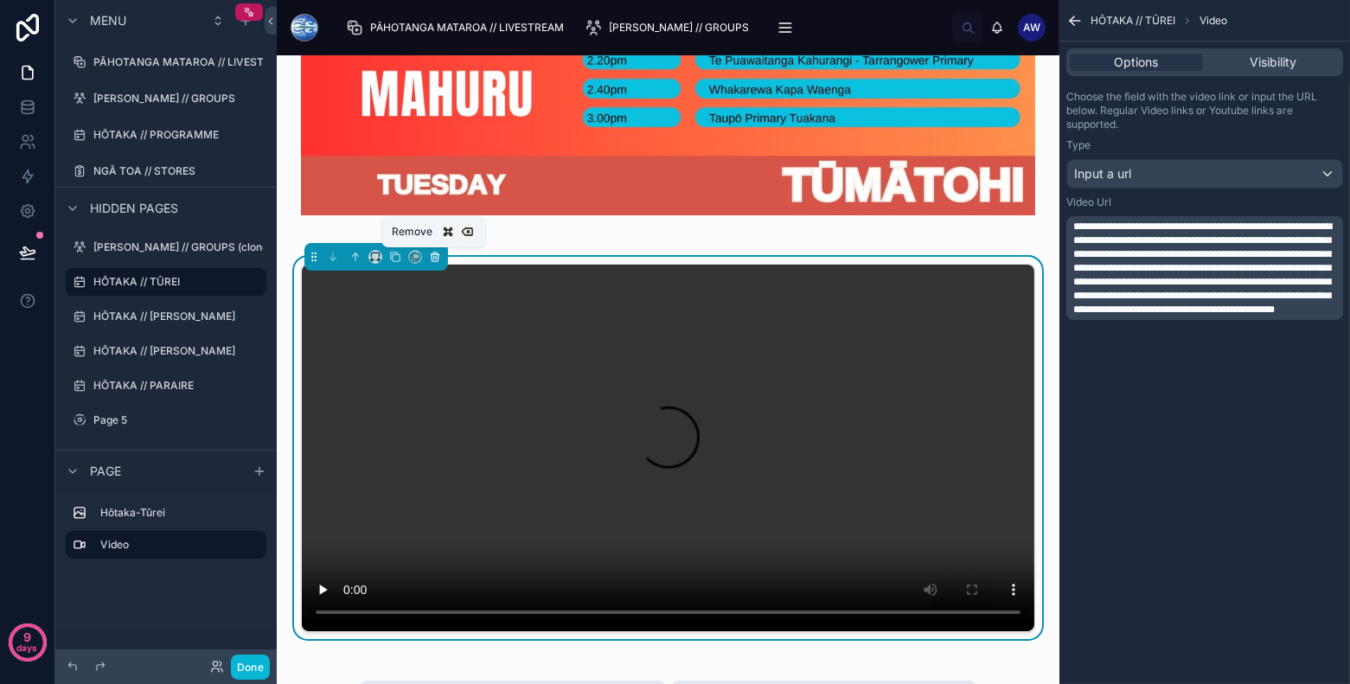
click at [437, 259] on icon at bounding box center [435, 257] width 12 height 12
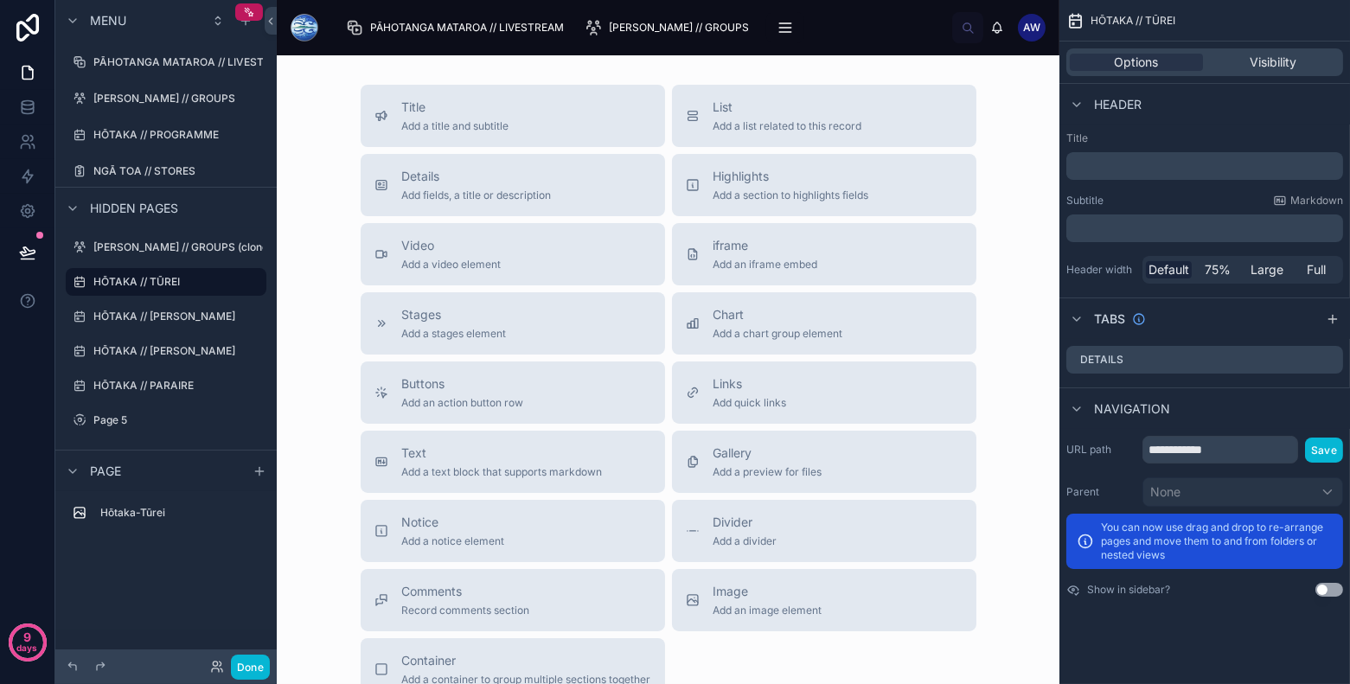
scroll to position [979, 0]
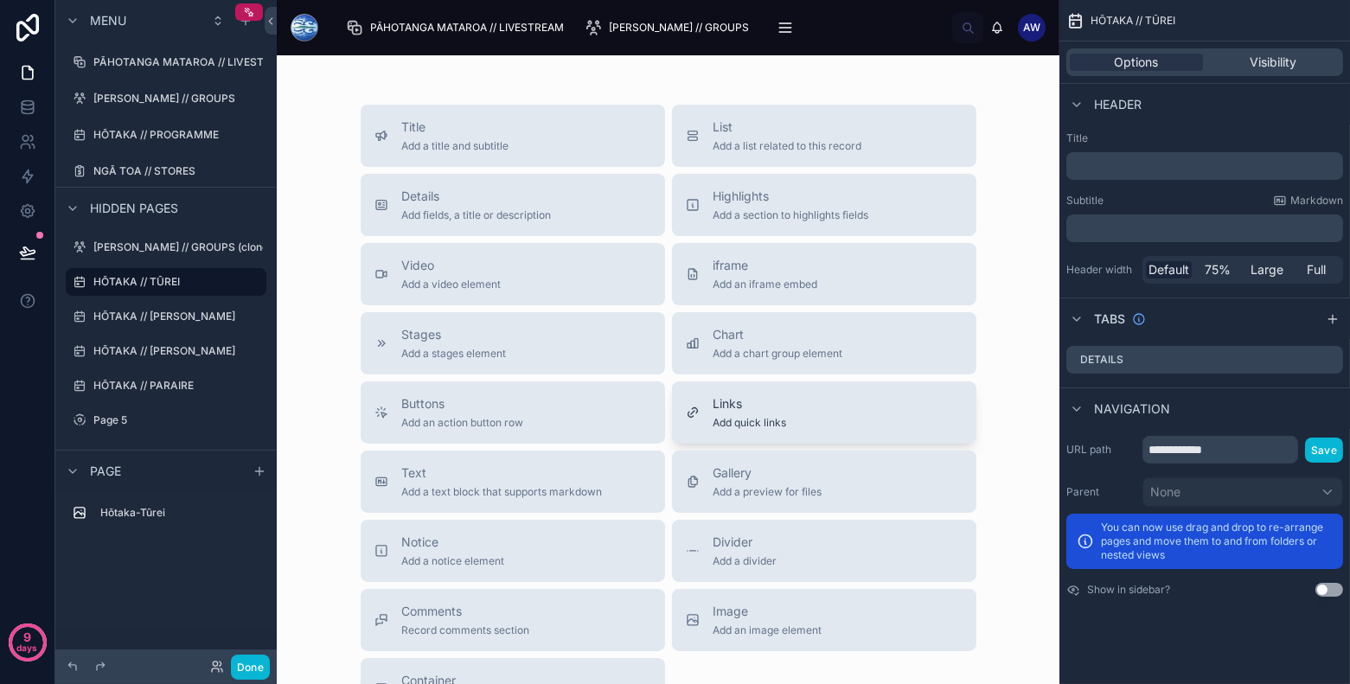
click at [731, 405] on span "Links" at bounding box center [750, 403] width 74 height 17
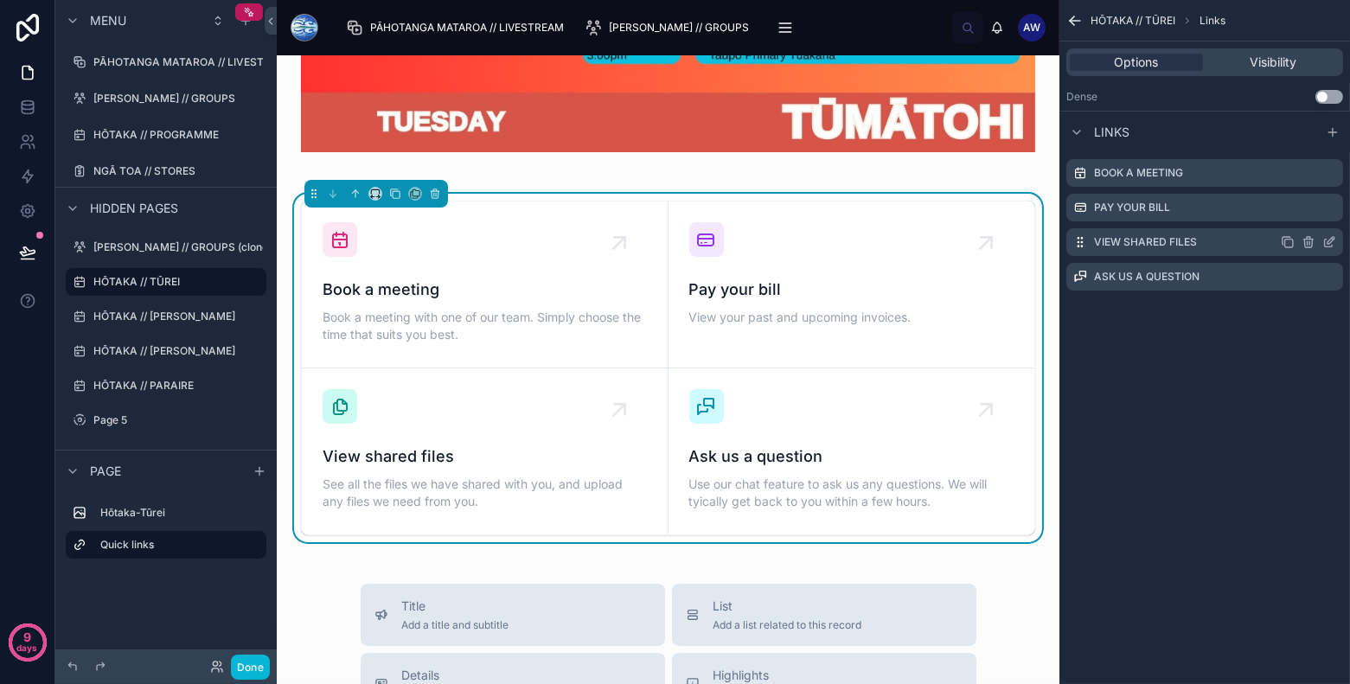
scroll to position [860, 0]
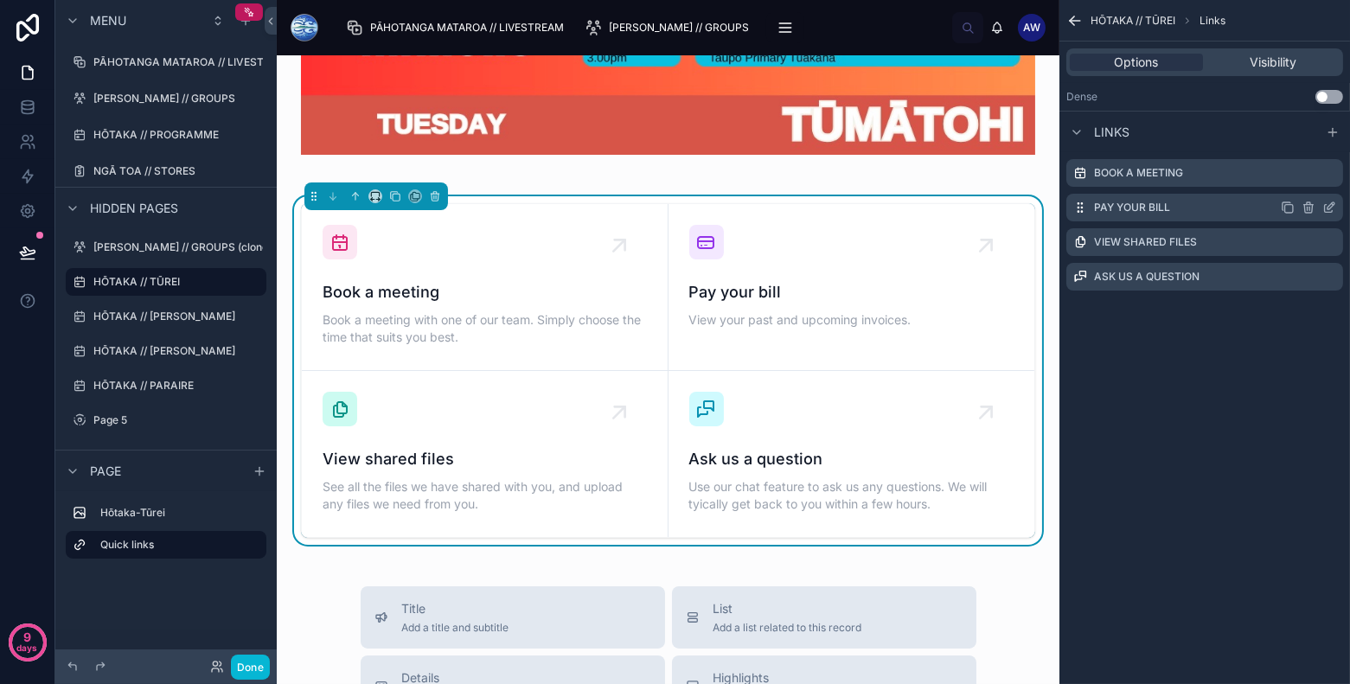
click at [1313, 208] on icon "scrollable content" at bounding box center [1308, 208] width 14 height 14
click at [1303, 181] on icon at bounding box center [1302, 180] width 14 height 14
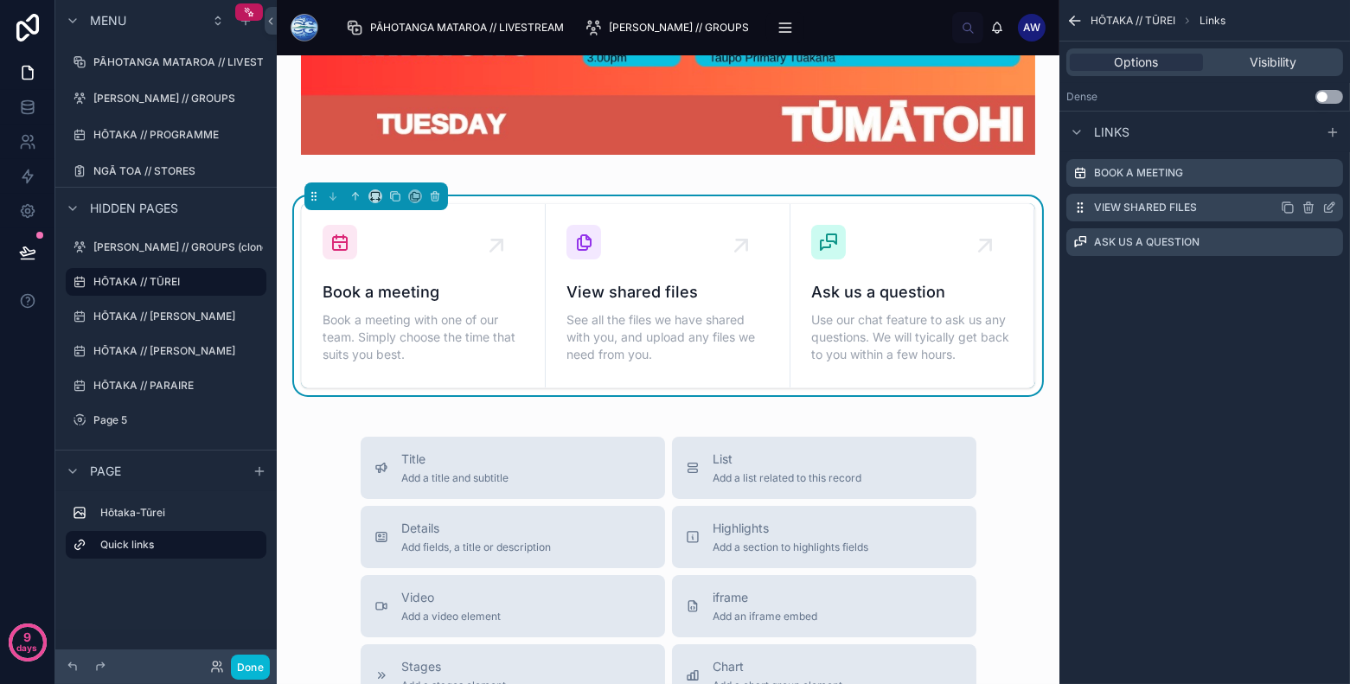
click at [1308, 202] on icon "scrollable content" at bounding box center [1308, 203] width 3 height 3
click at [1302, 182] on icon at bounding box center [1302, 180] width 0 height 3
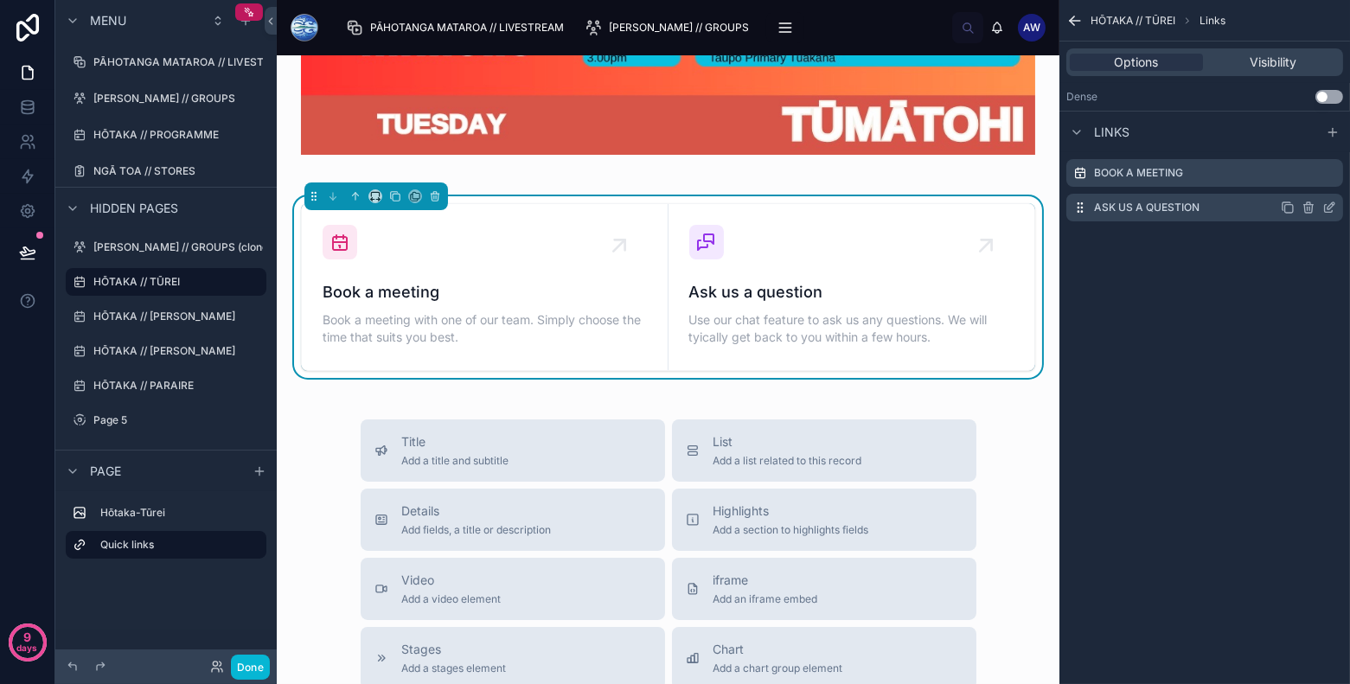
click at [1307, 207] on icon "scrollable content" at bounding box center [1307, 208] width 0 height 3
click at [1301, 184] on icon at bounding box center [1301, 180] width 8 height 8
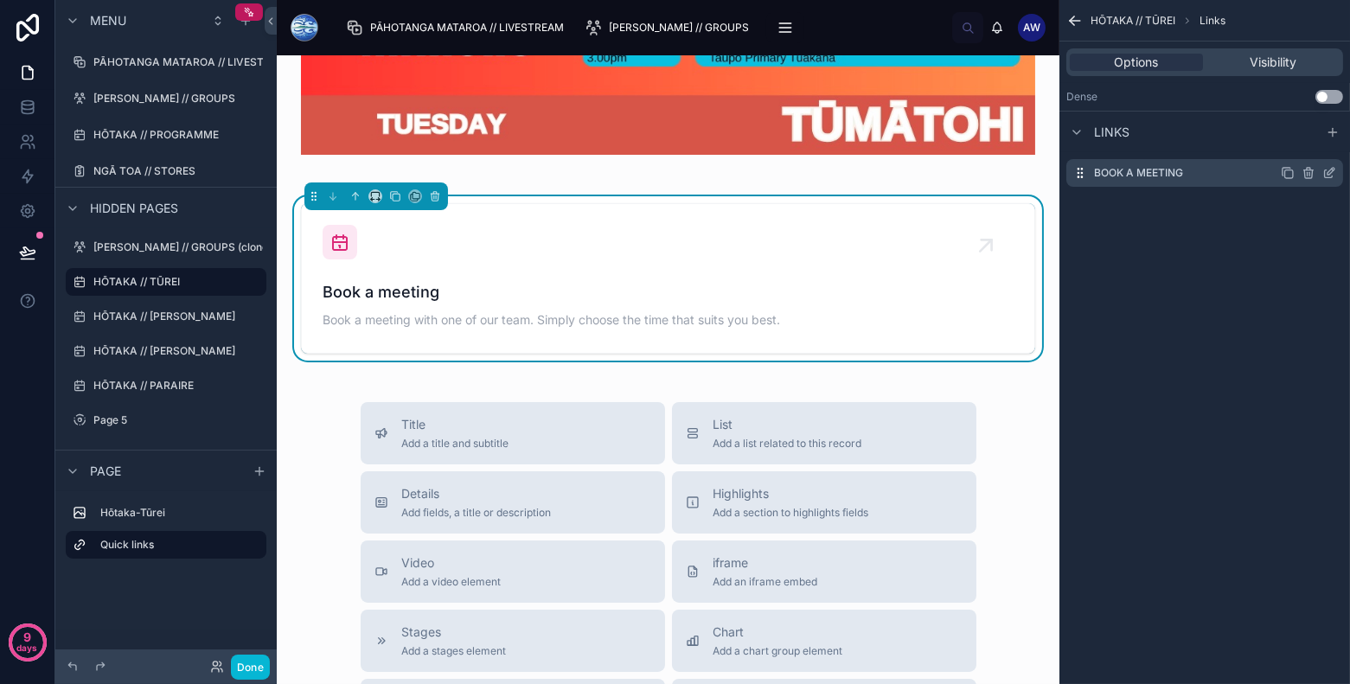
click at [1237, 168] on div "Book a meeting" at bounding box center [1204, 173] width 277 height 28
click at [741, 315] on span "Book a meeting with one of our team. Simply choose the time that suits you best." at bounding box center [668, 319] width 691 height 17
click at [1333, 171] on icon "scrollable content" at bounding box center [1330, 171] width 7 height 7
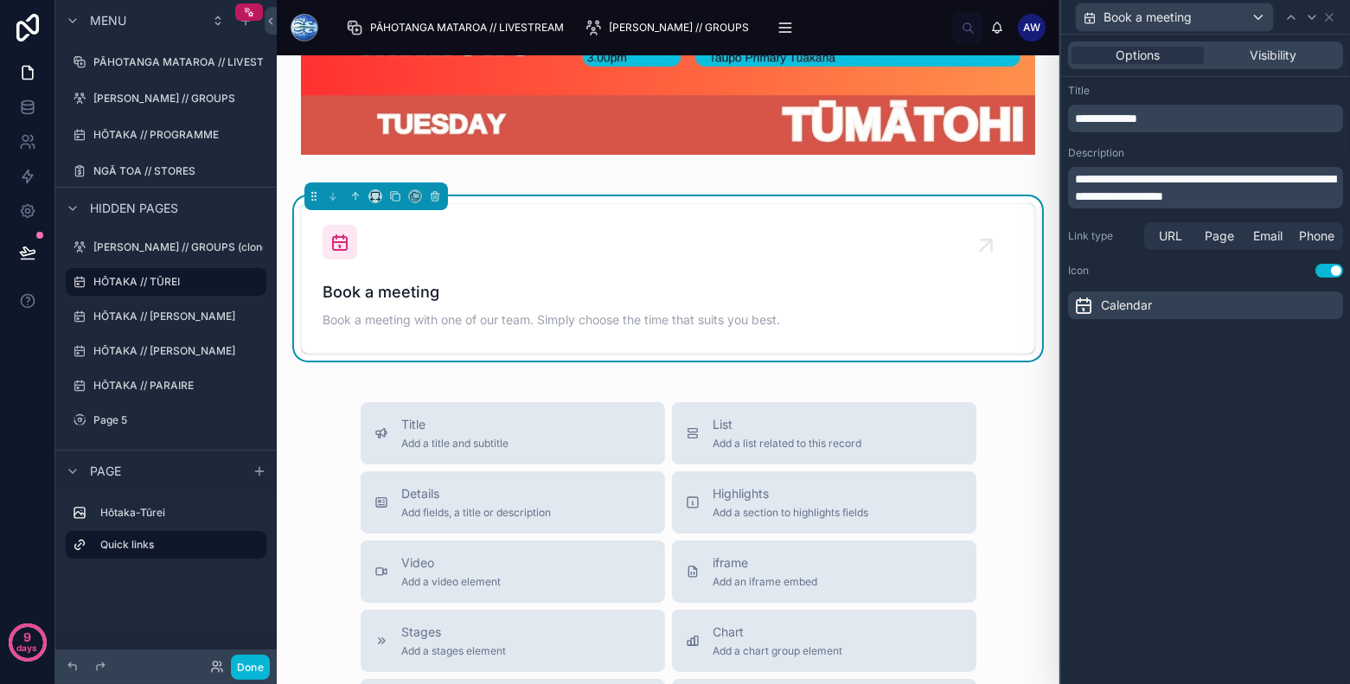
click at [1173, 114] on p "**********" at bounding box center [1207, 118] width 265 height 17
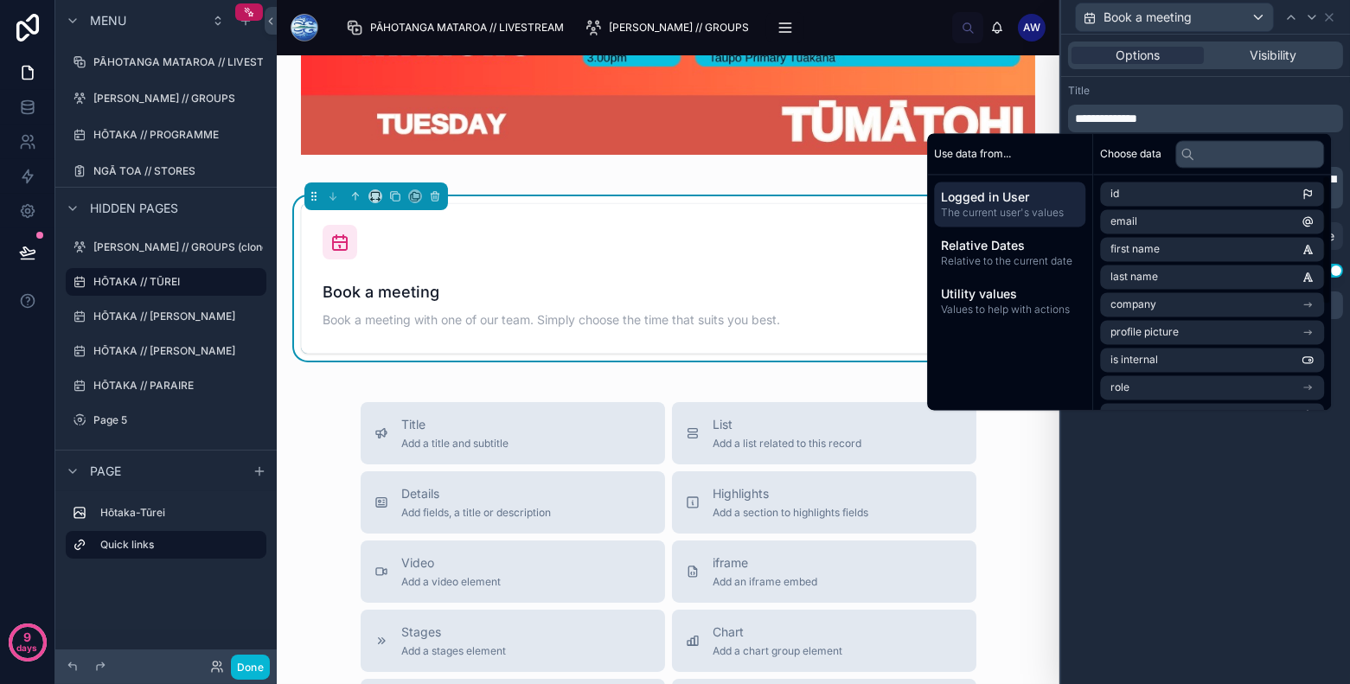
click at [1224, 526] on div "**********" at bounding box center [1205, 359] width 289 height 649
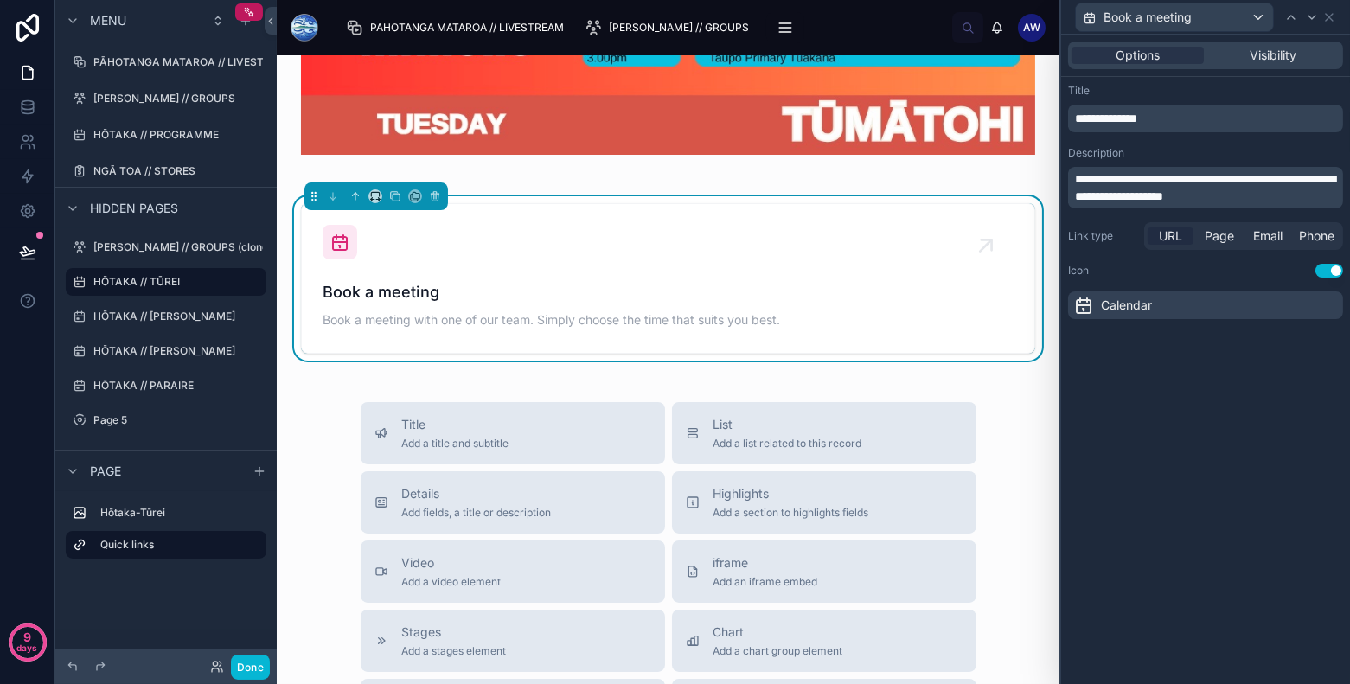
click at [1170, 231] on span "URL" at bounding box center [1170, 235] width 23 height 17
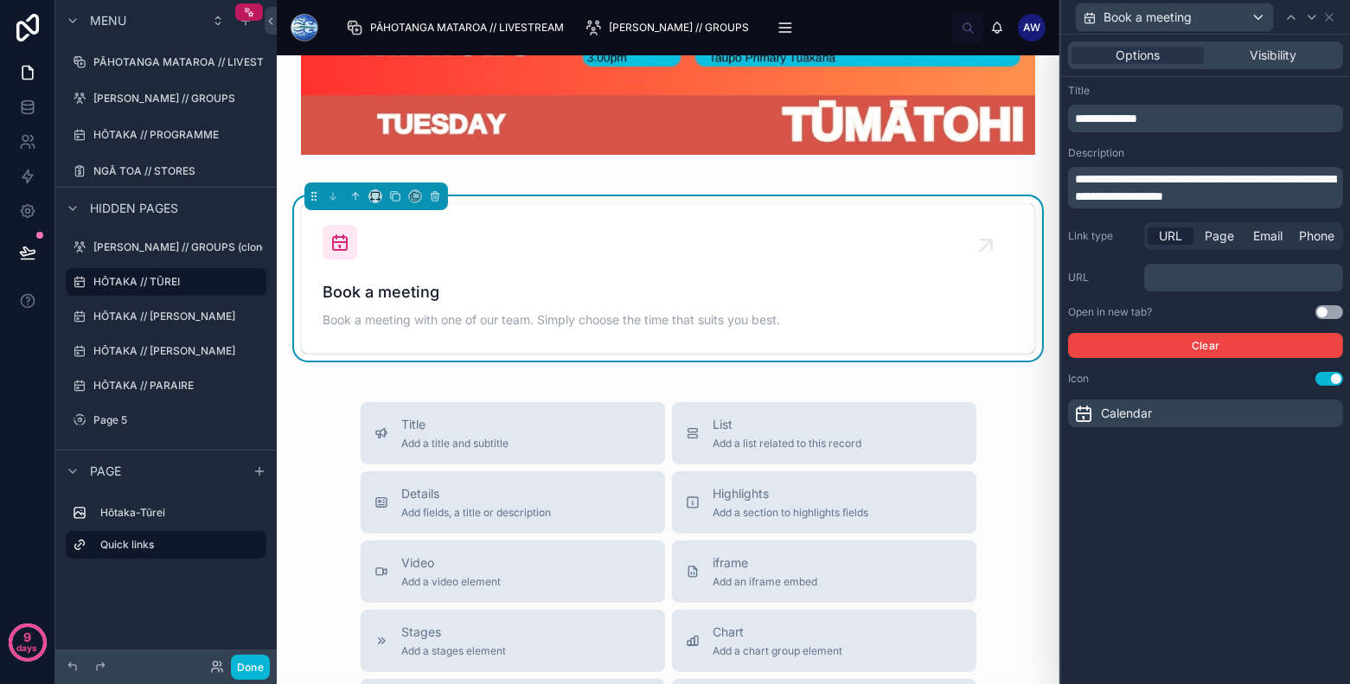
click at [1168, 275] on p "﻿" at bounding box center [1245, 277] width 189 height 17
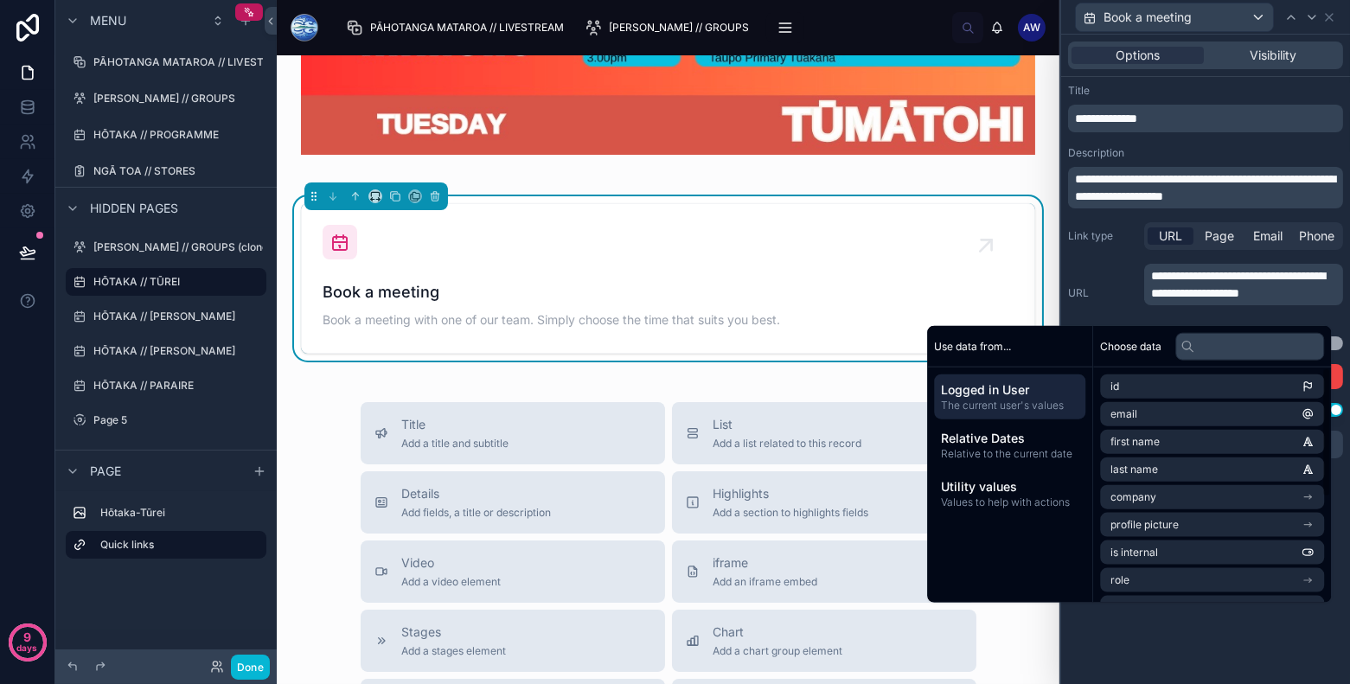
click at [1212, 622] on div "**********" at bounding box center [1205, 359] width 289 height 649
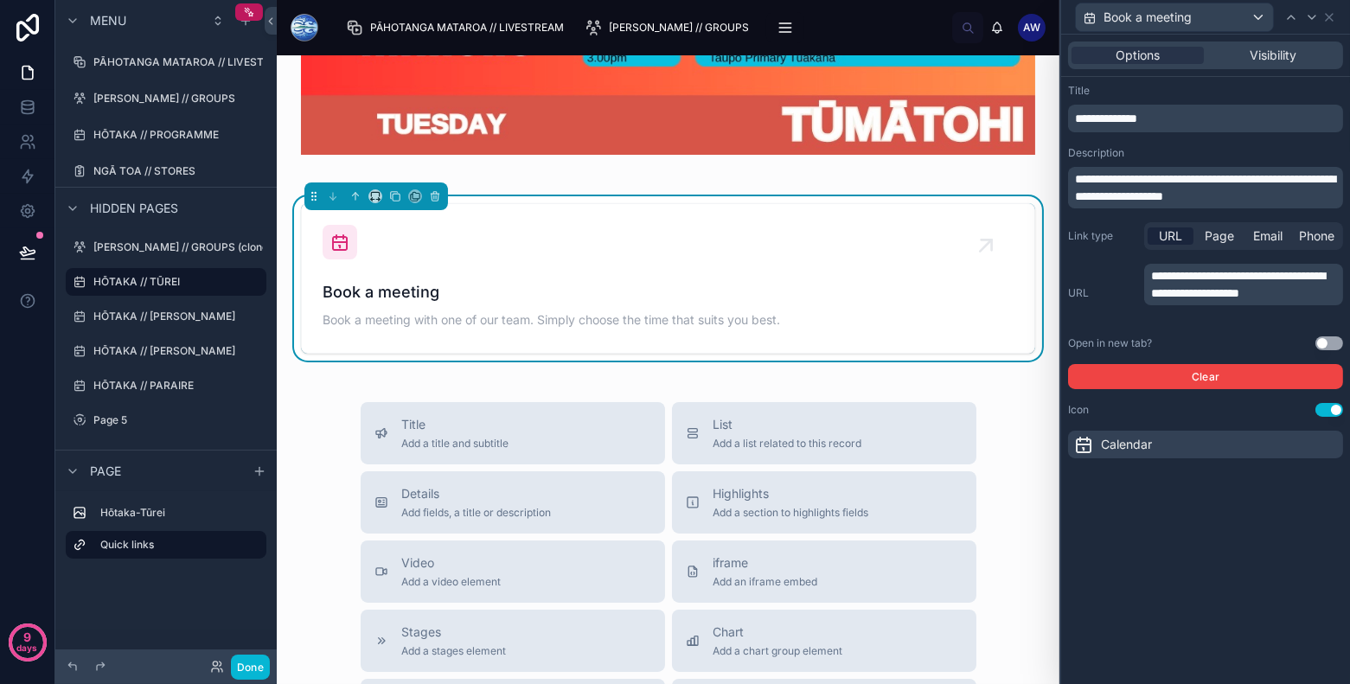
click at [1330, 343] on button "Use setting" at bounding box center [1329, 343] width 28 height 14
click at [1323, 409] on button "Use setting" at bounding box center [1329, 410] width 28 height 14
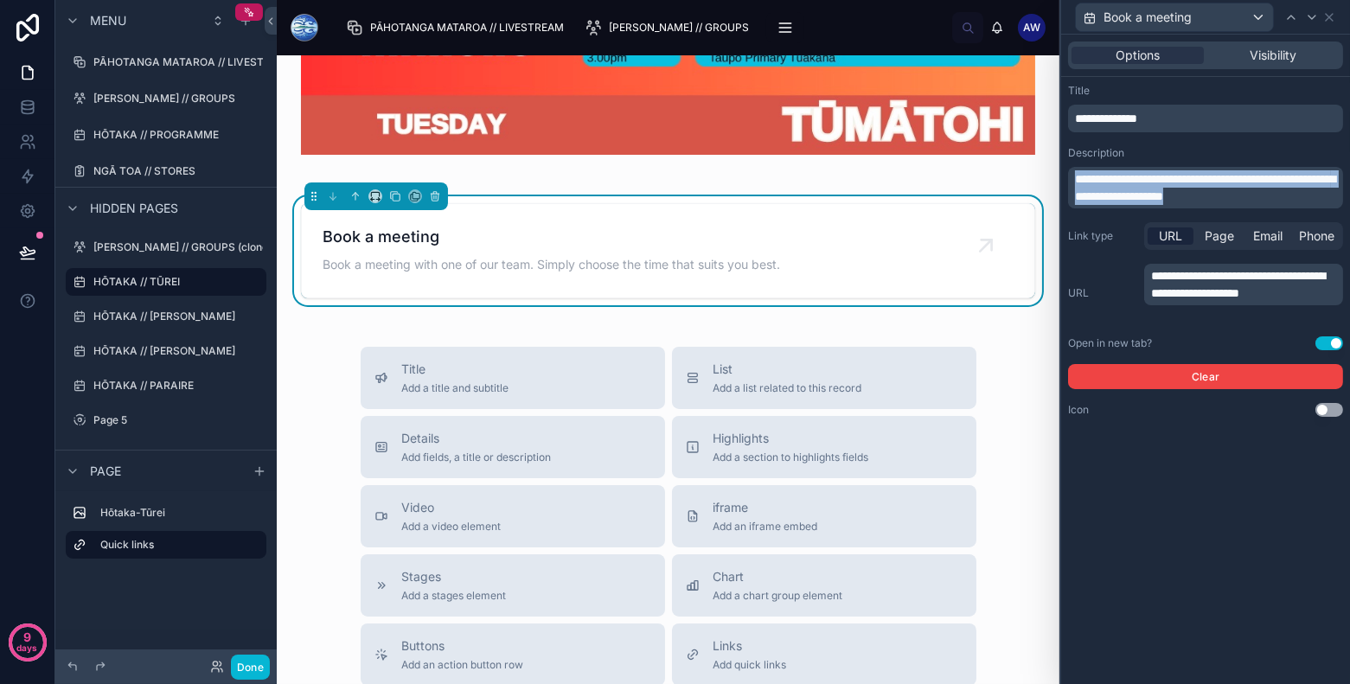
drag, startPoint x: 1282, startPoint y: 196, endPoint x: 1156, endPoint y: 46, distance: 196.4
click at [1156, 46] on div "**********" at bounding box center [1205, 229] width 289 height 389
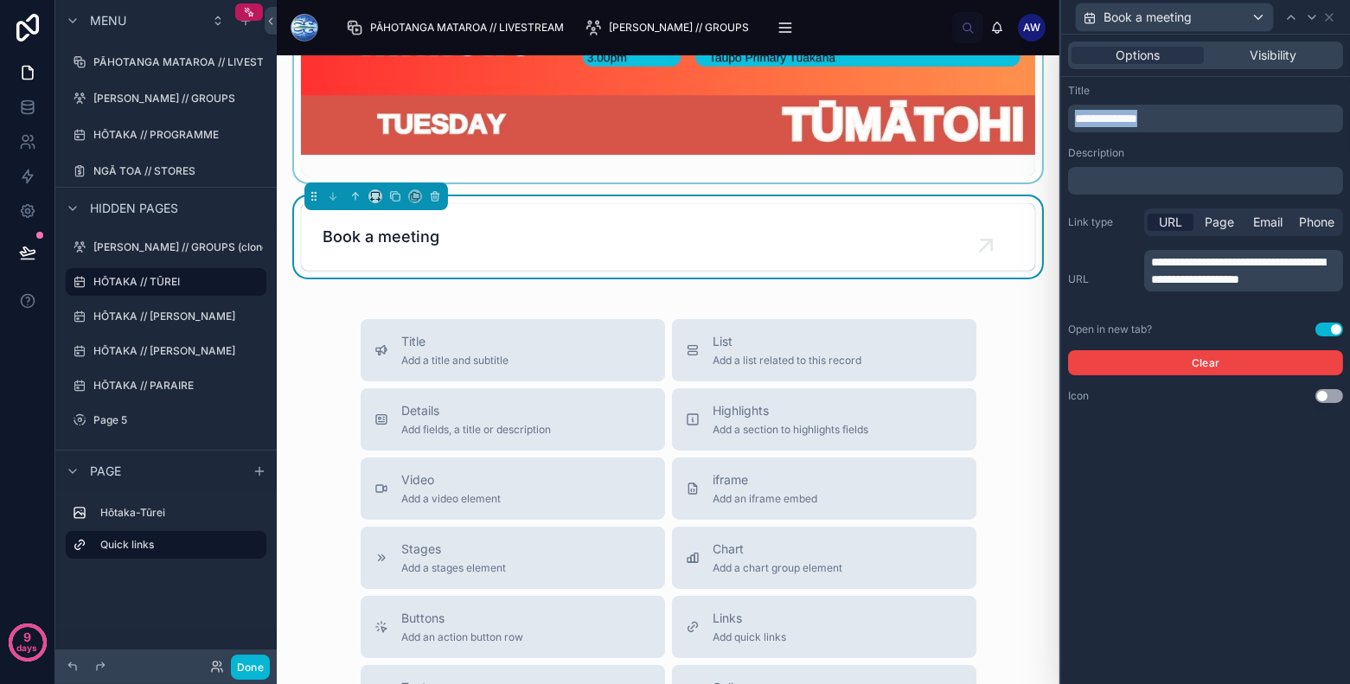
drag, startPoint x: 1186, startPoint y: 120, endPoint x: 915, endPoint y: 81, distance: 273.4
click at [915, 86] on div "**********" at bounding box center [675, 342] width 1350 height 684
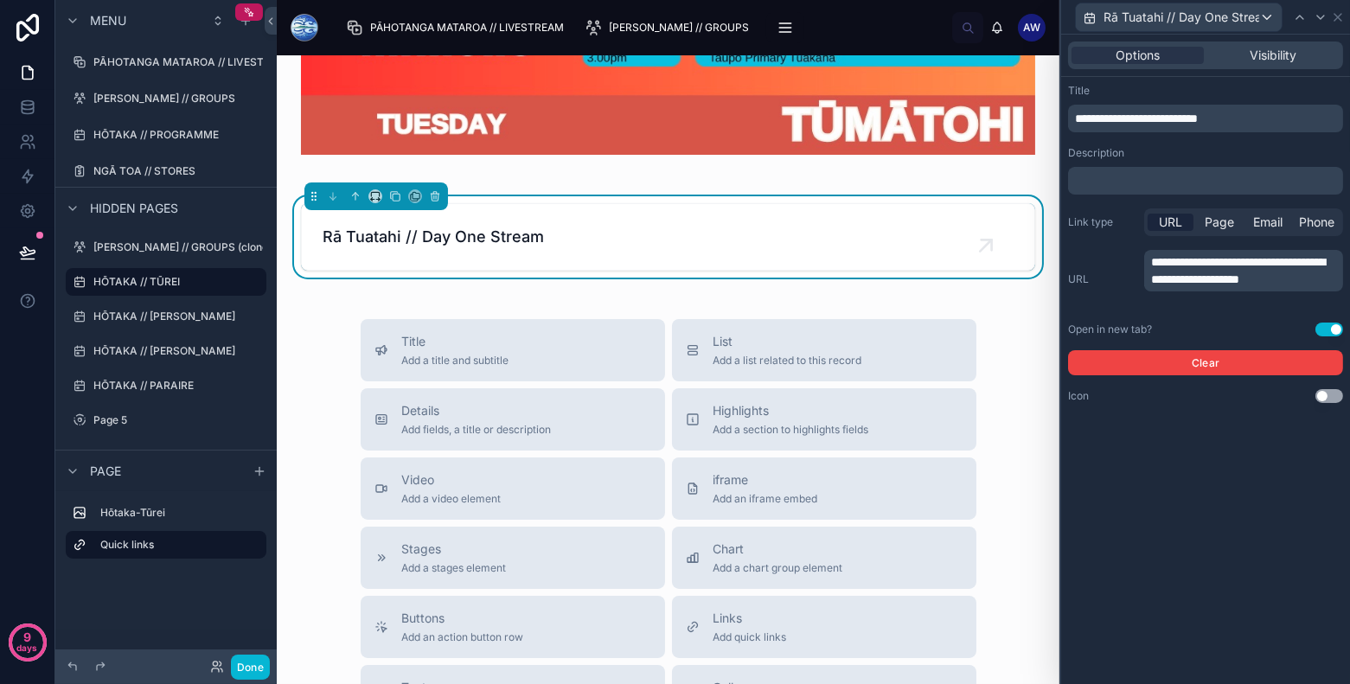
click at [1248, 552] on div "**********" at bounding box center [1205, 359] width 289 height 649
click at [28, 261] on button at bounding box center [28, 252] width 38 height 48
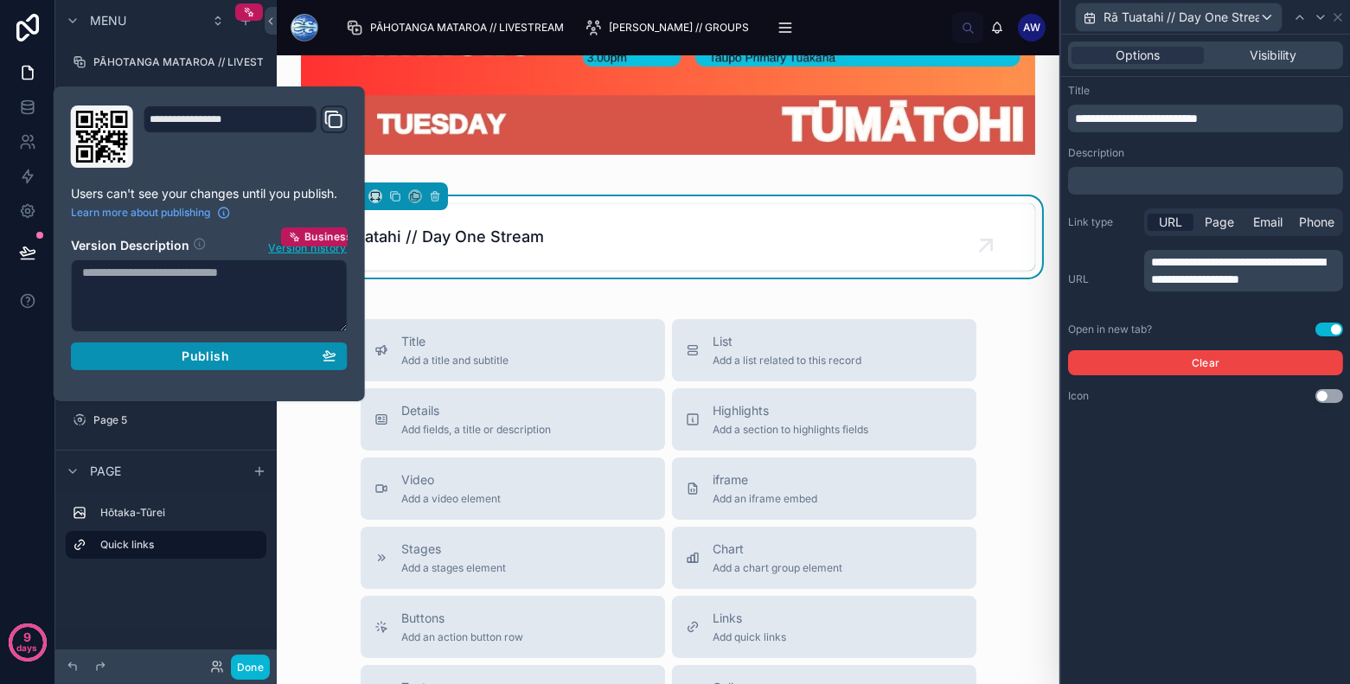
click at [232, 355] on div "Publish" at bounding box center [209, 356] width 254 height 16
